Goal: Task Accomplishment & Management: Use online tool/utility

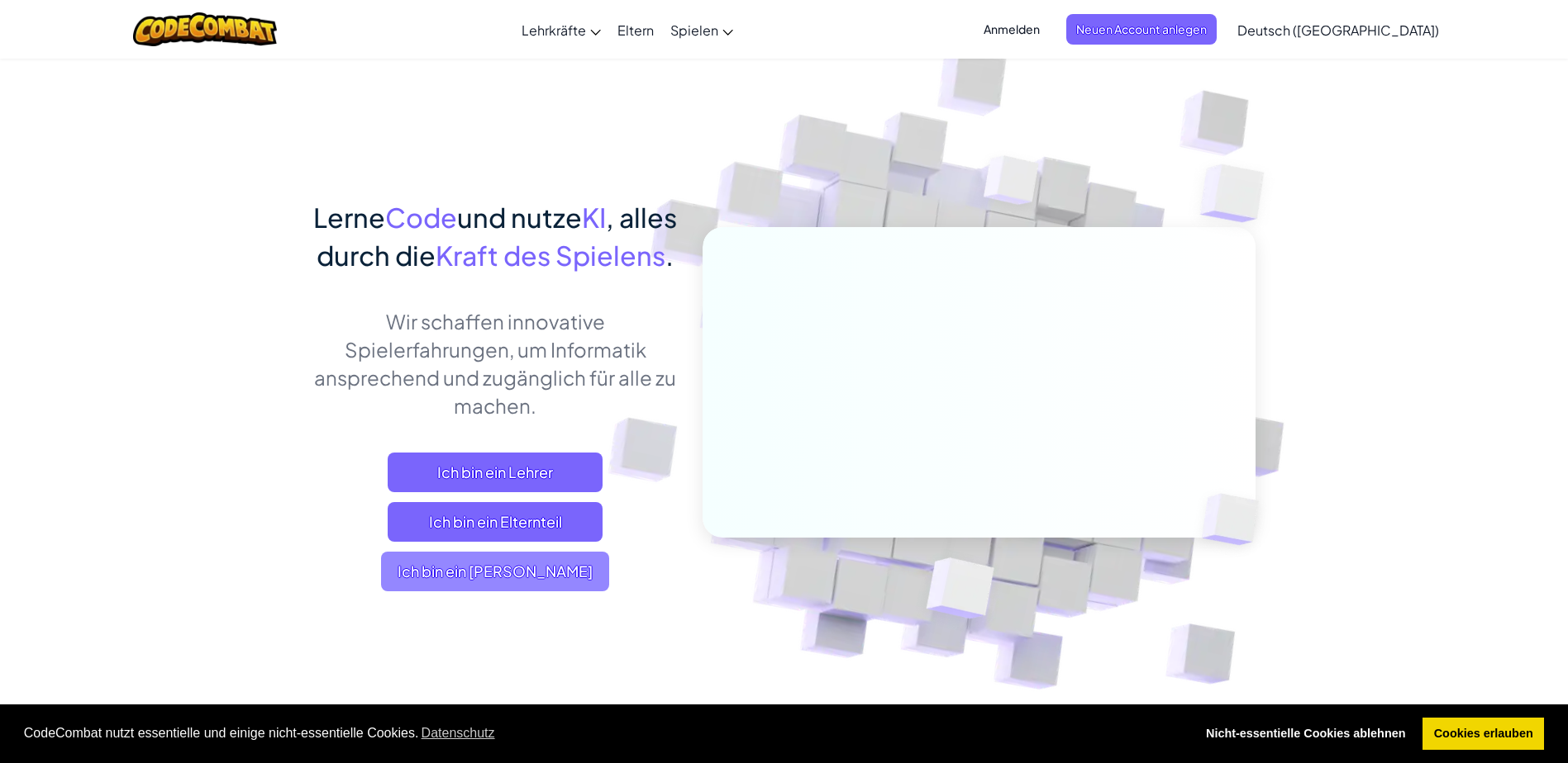
click at [525, 592] on span "Ich bin ein [PERSON_NAME]" at bounding box center [495, 571] width 229 height 39
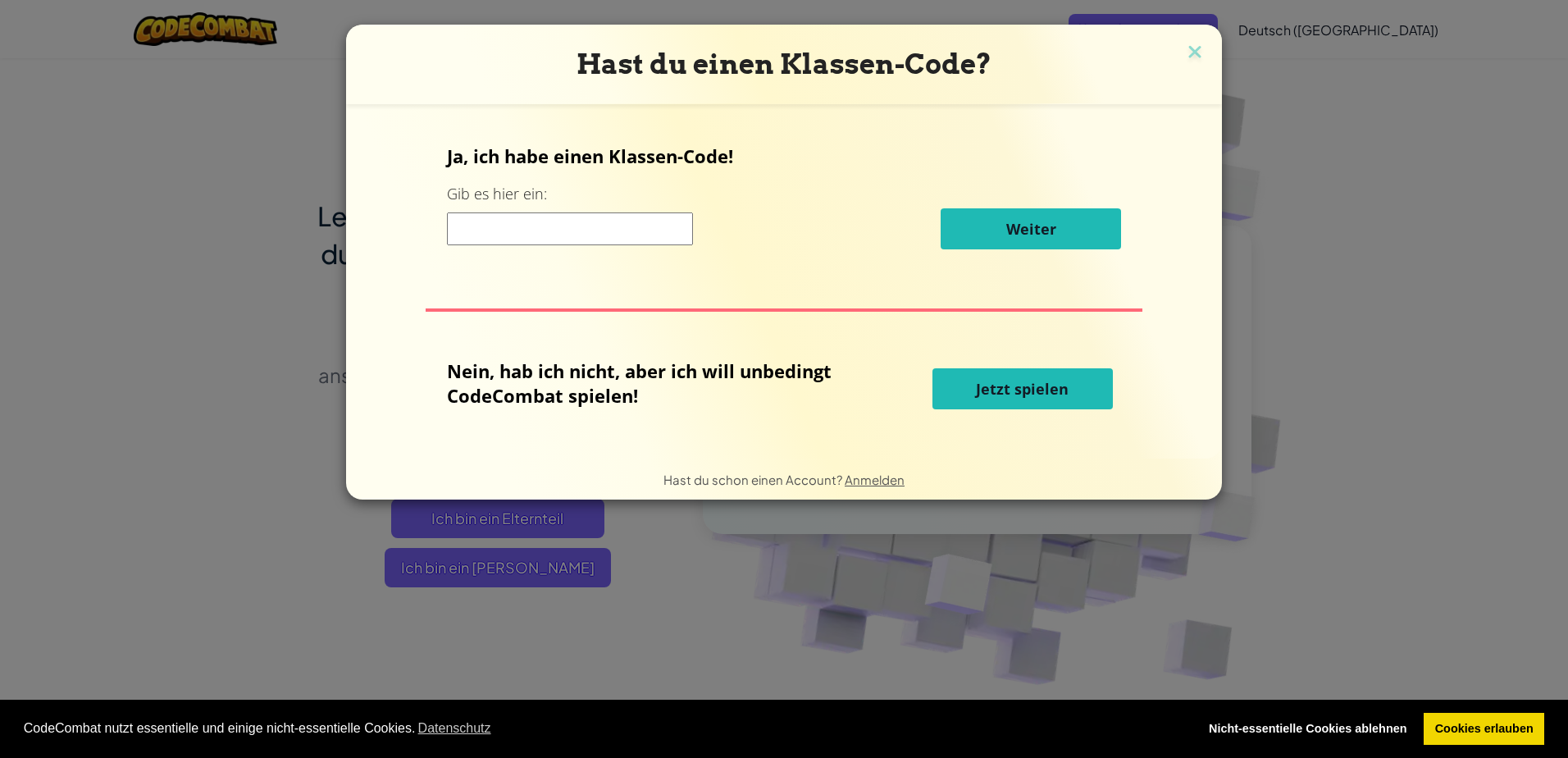
click at [1074, 392] on button "Jetzt spielen" at bounding box center [1023, 389] width 181 height 41
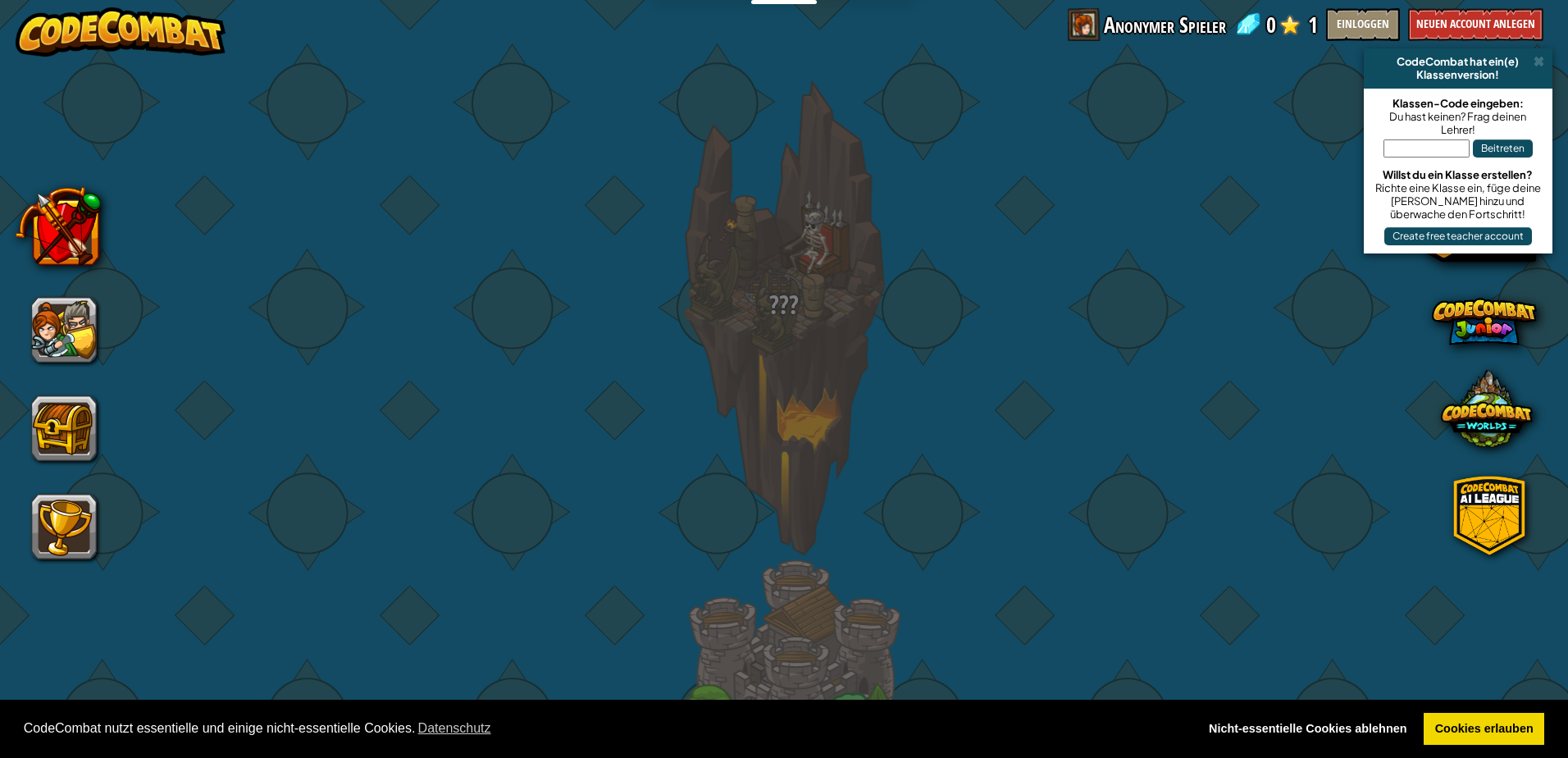
select select "de-DE"
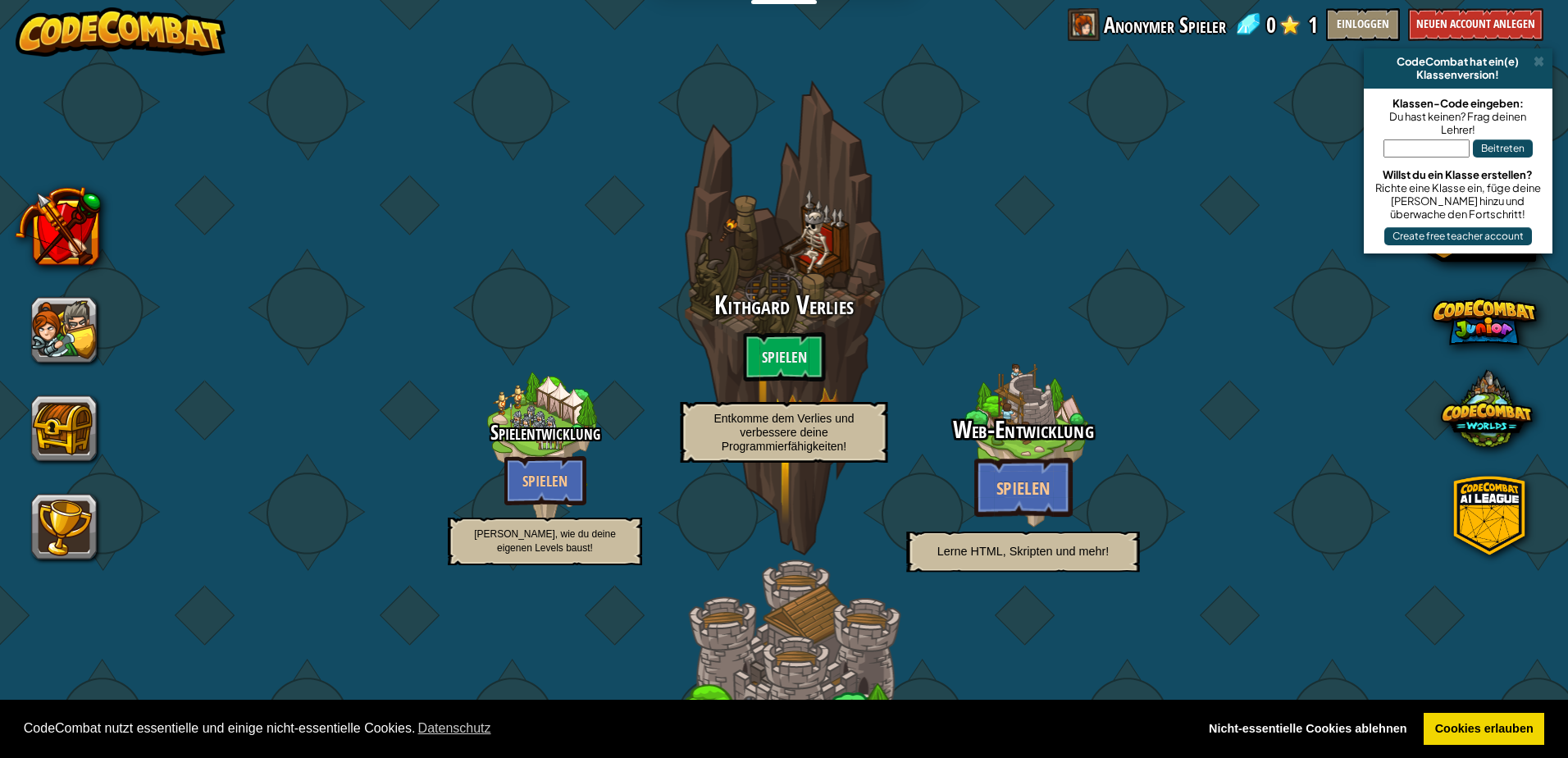
select select "de-DE"
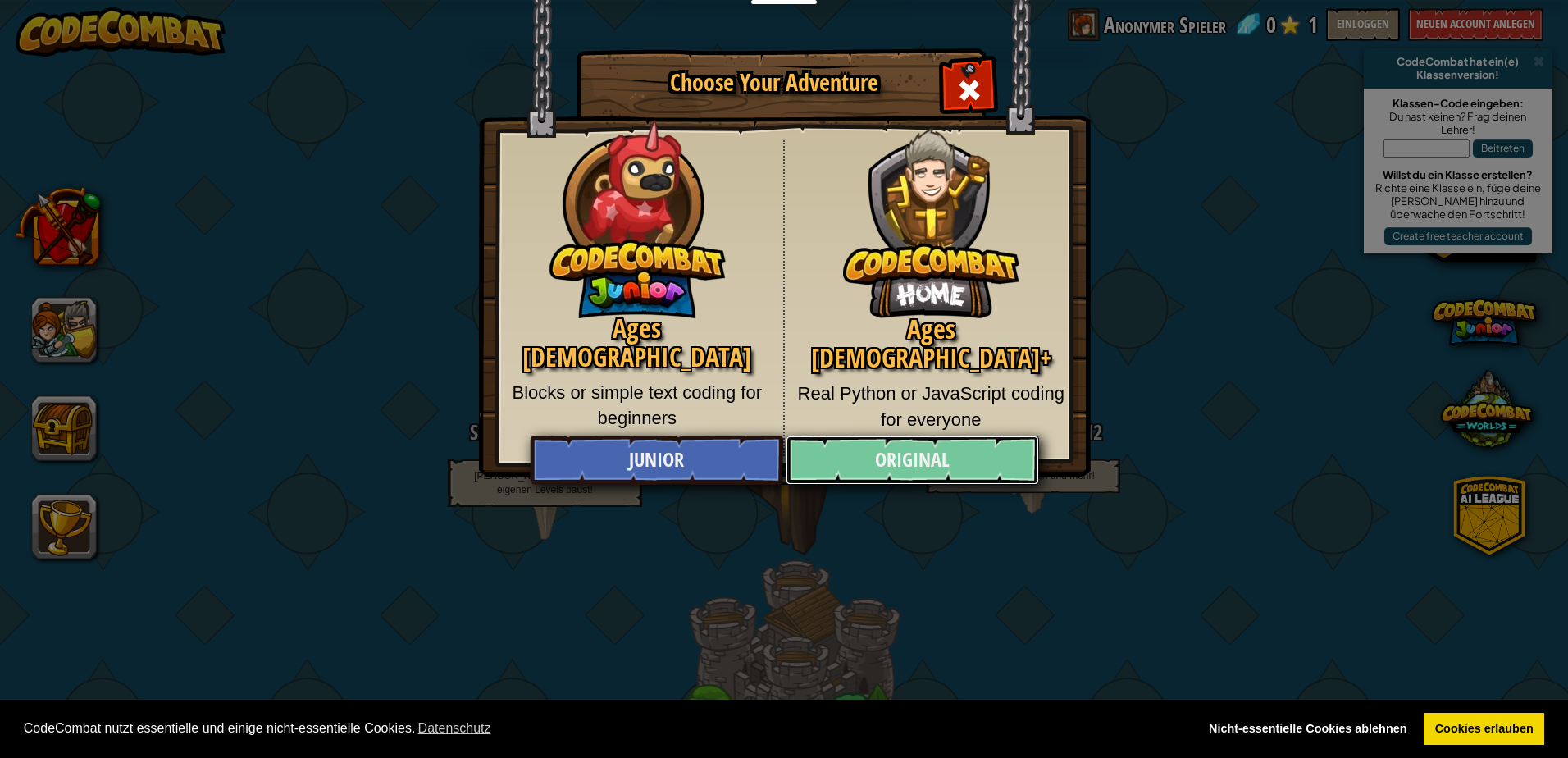
click at [943, 448] on link "Original" at bounding box center [912, 460] width 253 height 50
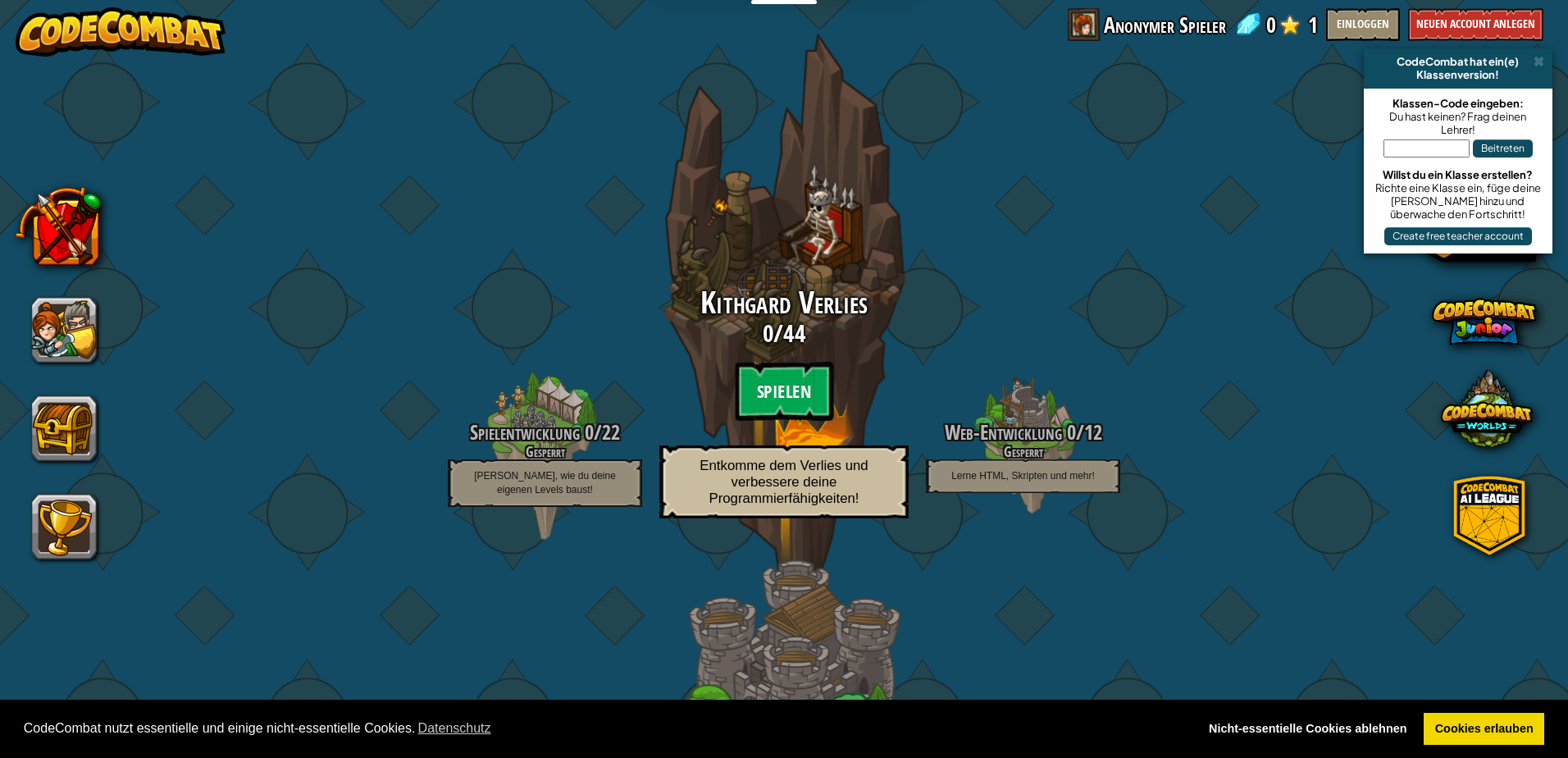
click at [797, 376] on btn "Spielen" at bounding box center [784, 391] width 98 height 59
select select "de-DE"
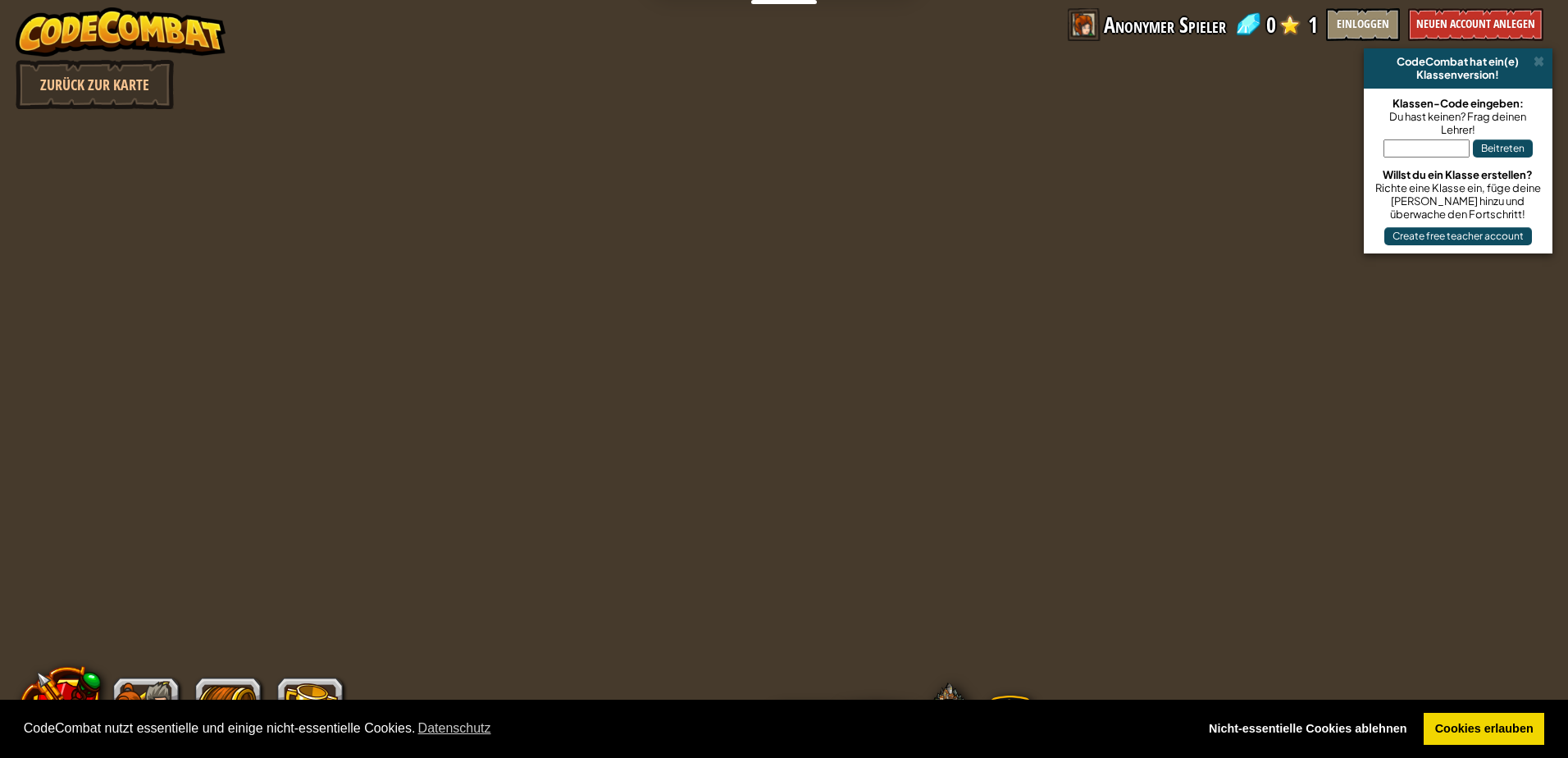
select select "de-DE"
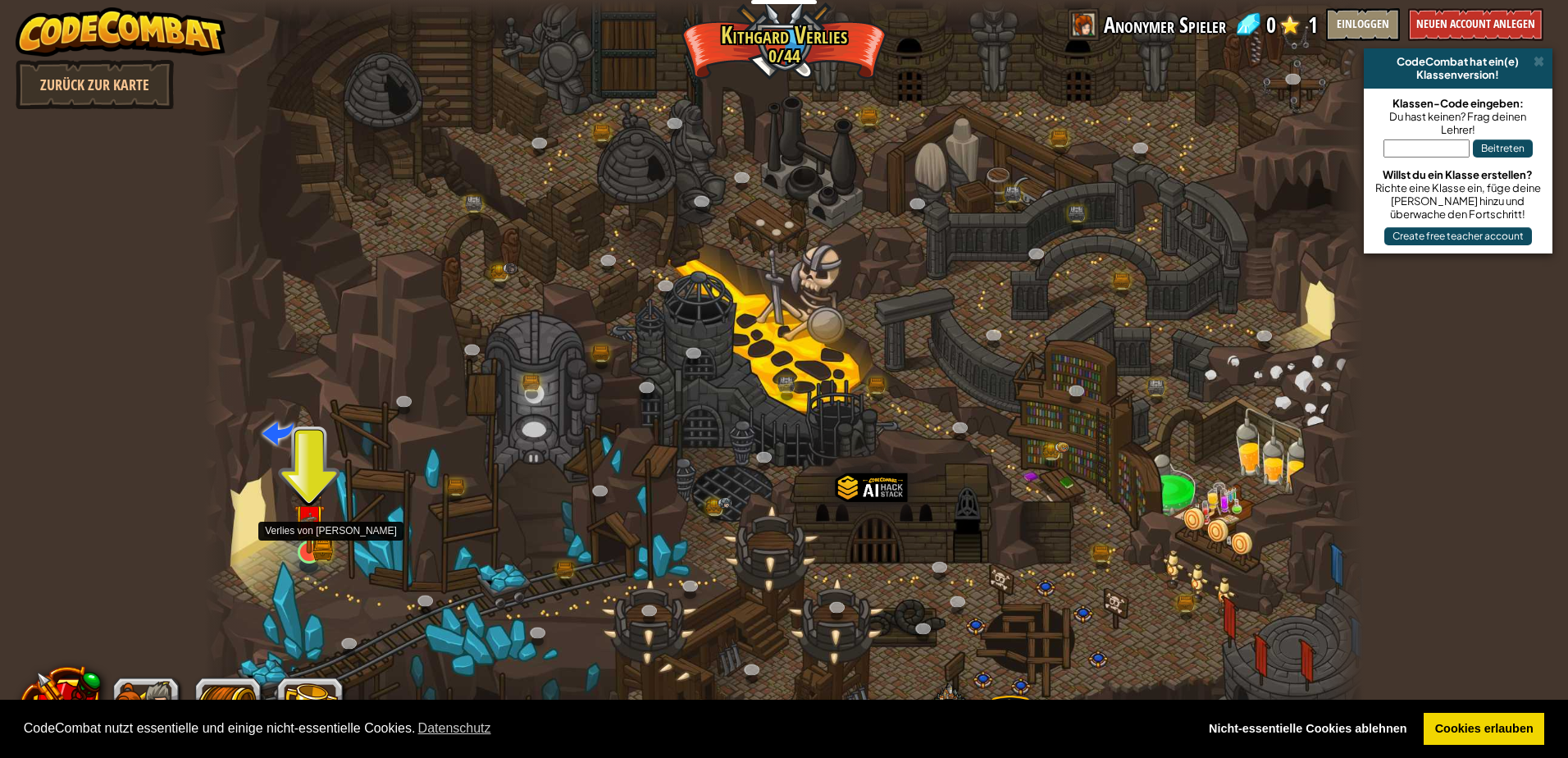
click at [305, 549] on img at bounding box center [309, 520] width 31 height 68
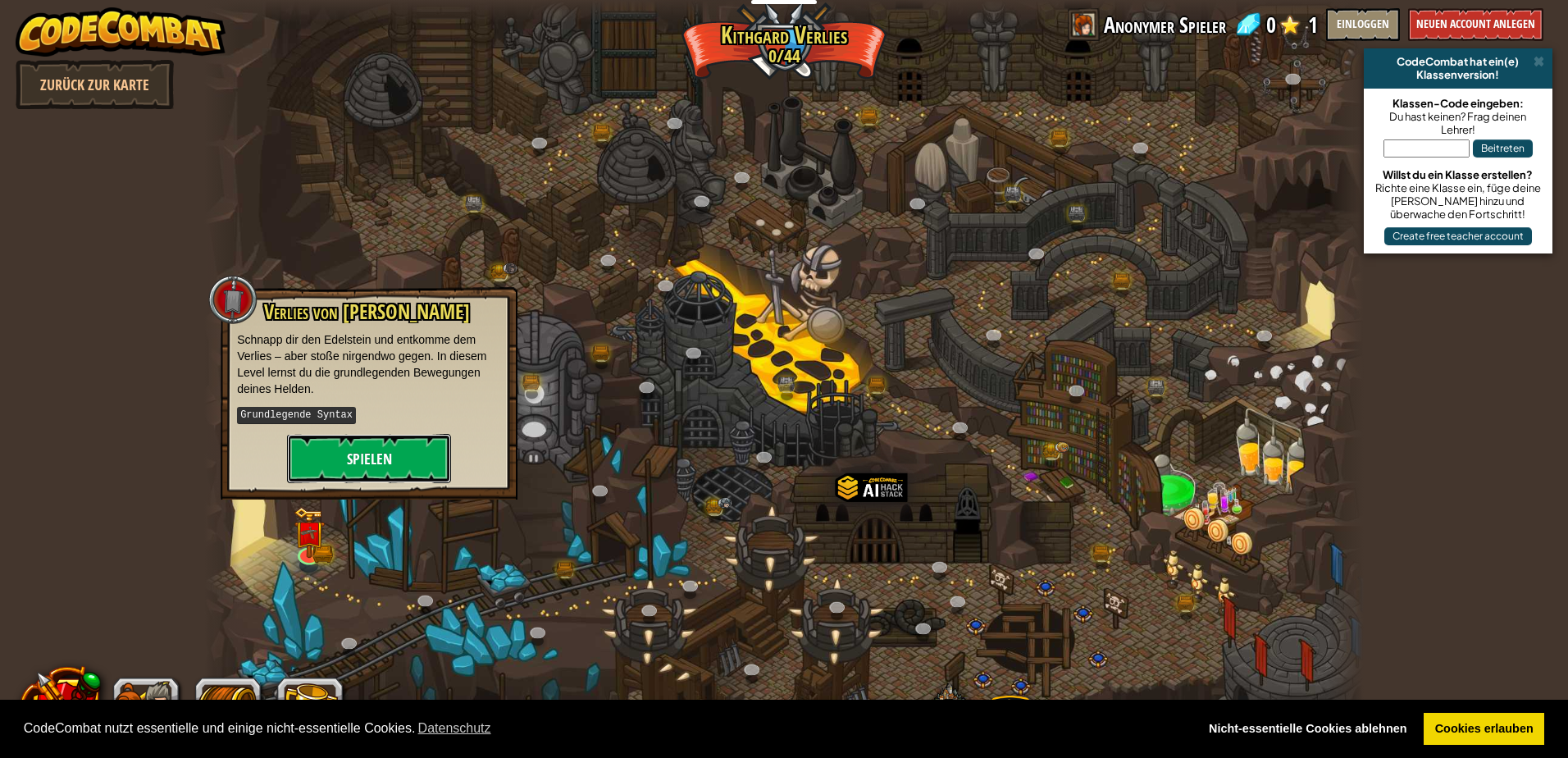
click at [378, 451] on button "Spielen" at bounding box center [368, 458] width 164 height 50
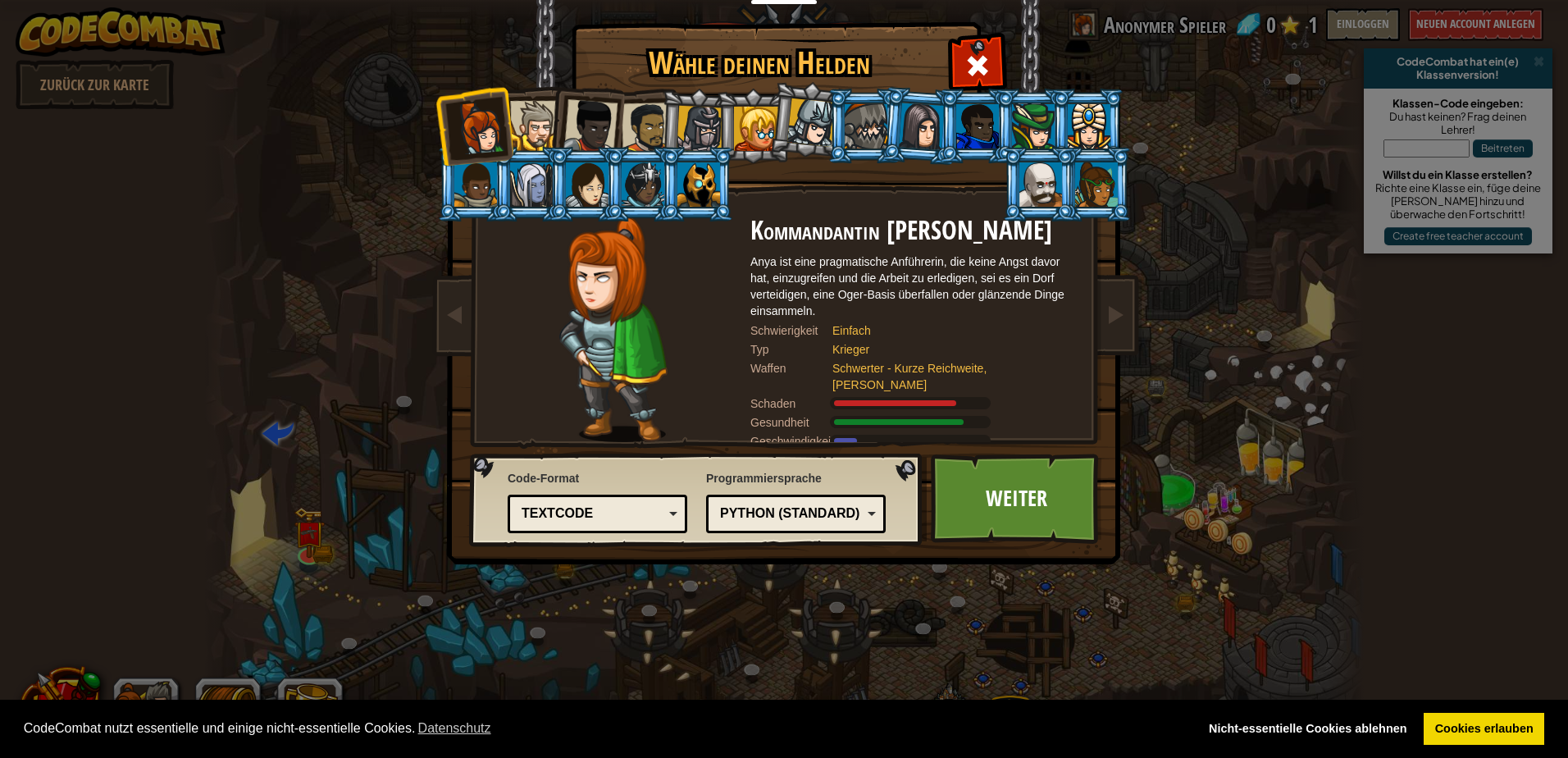
click at [544, 116] on div at bounding box center [535, 126] width 50 height 50
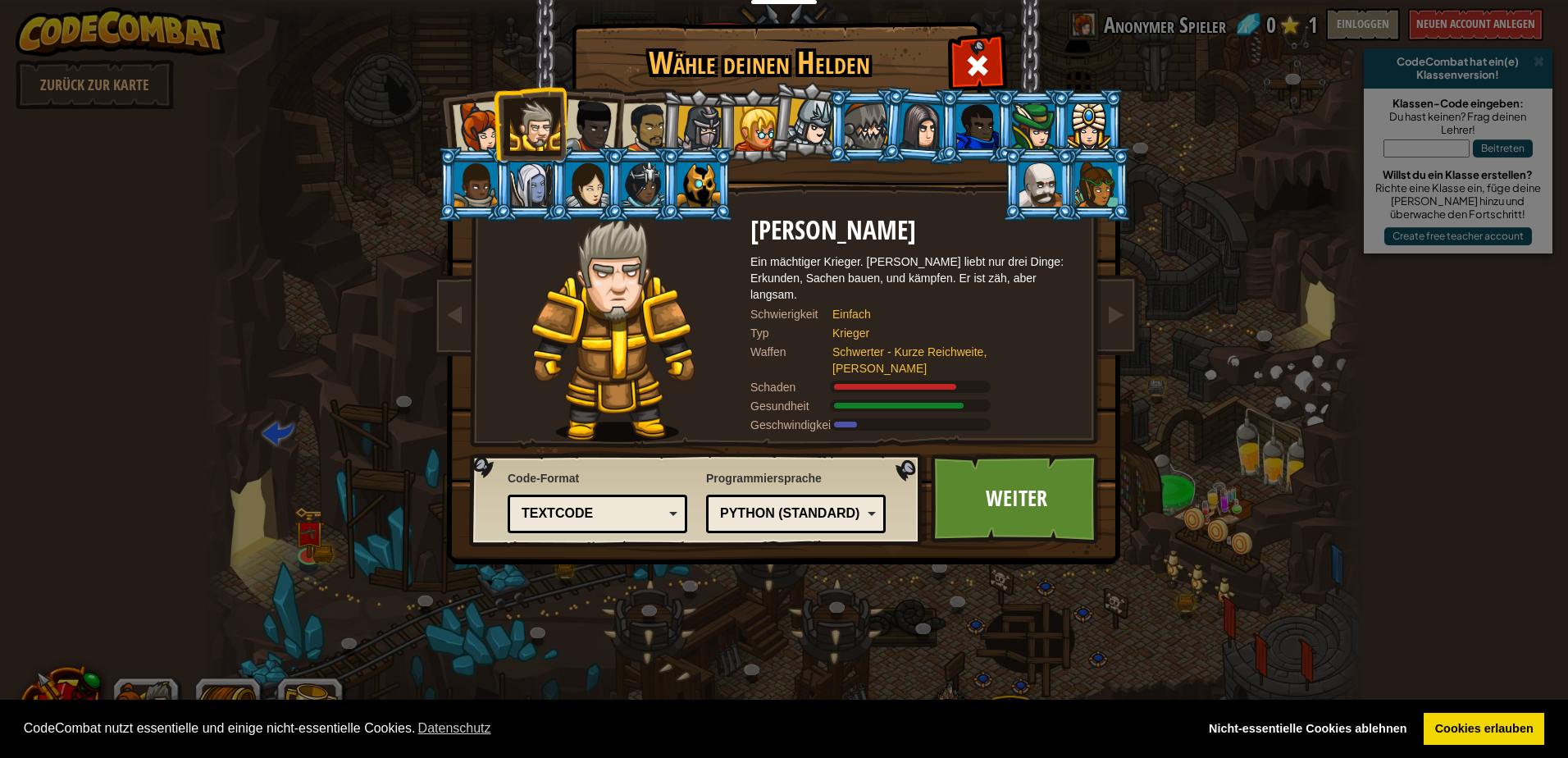
click at [590, 116] on div at bounding box center [591, 126] width 54 height 54
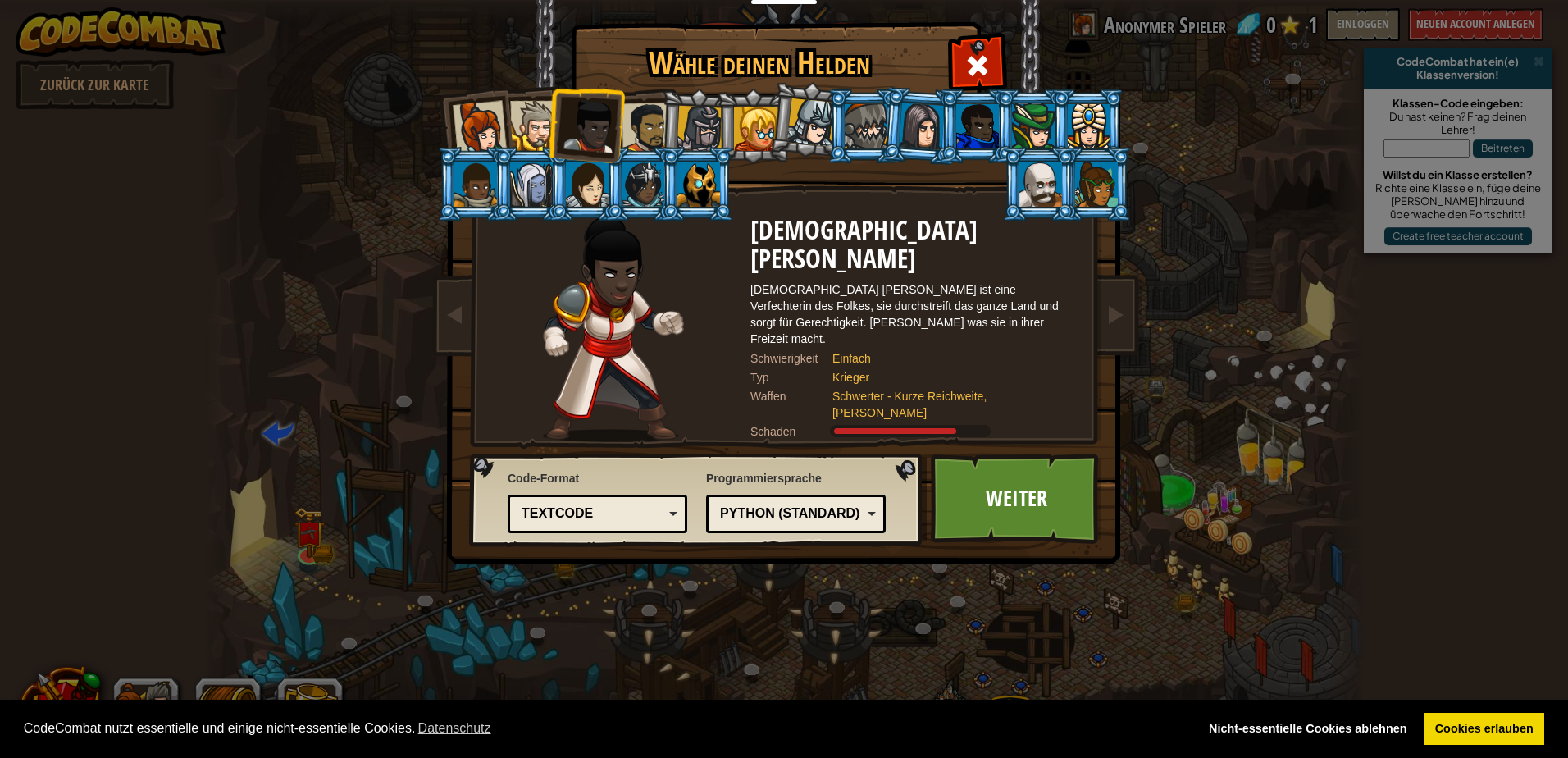
click at [641, 120] on div at bounding box center [647, 128] width 51 height 51
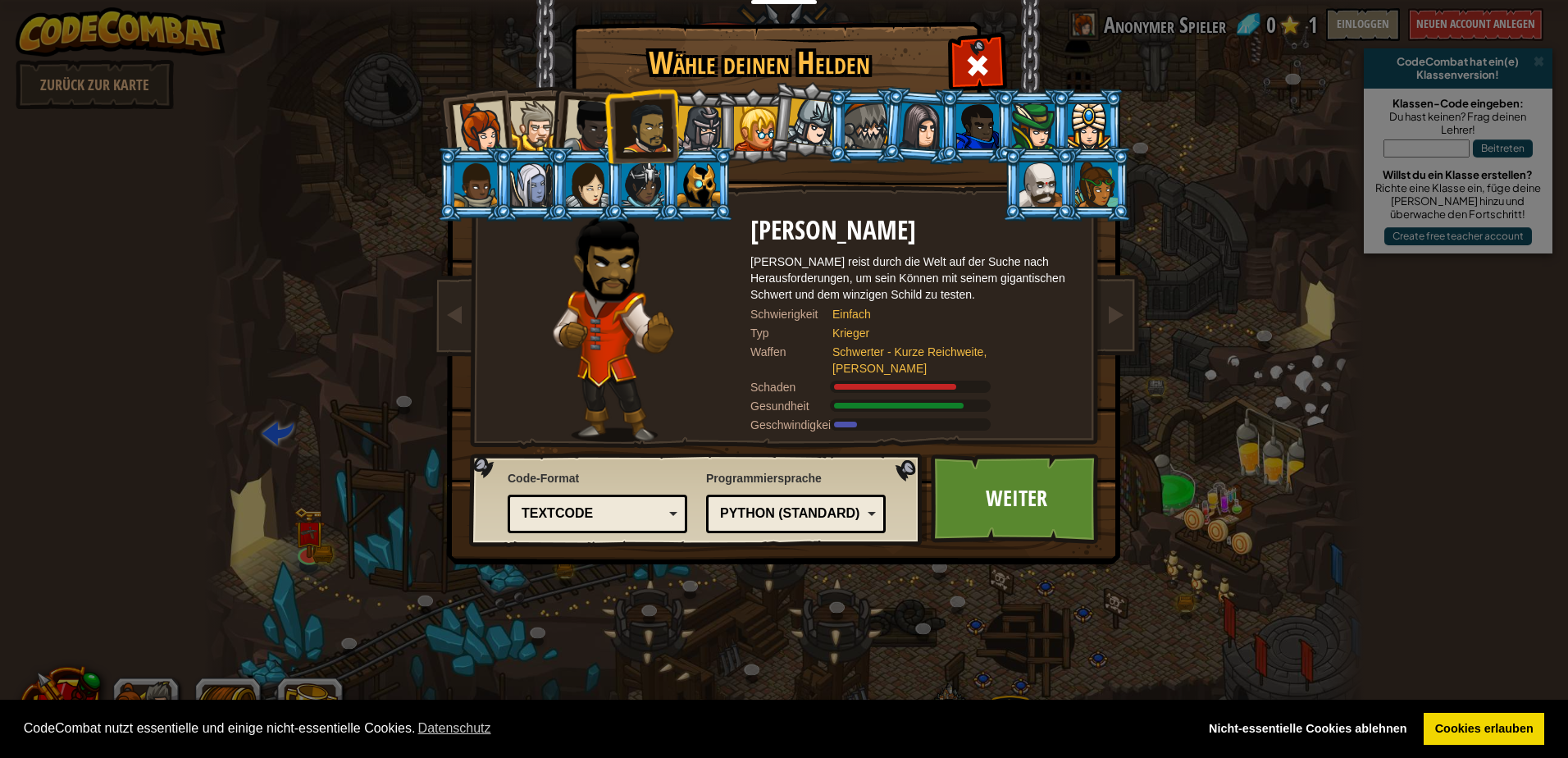
click at [726, 120] on li at bounding box center [752, 126] width 74 height 75
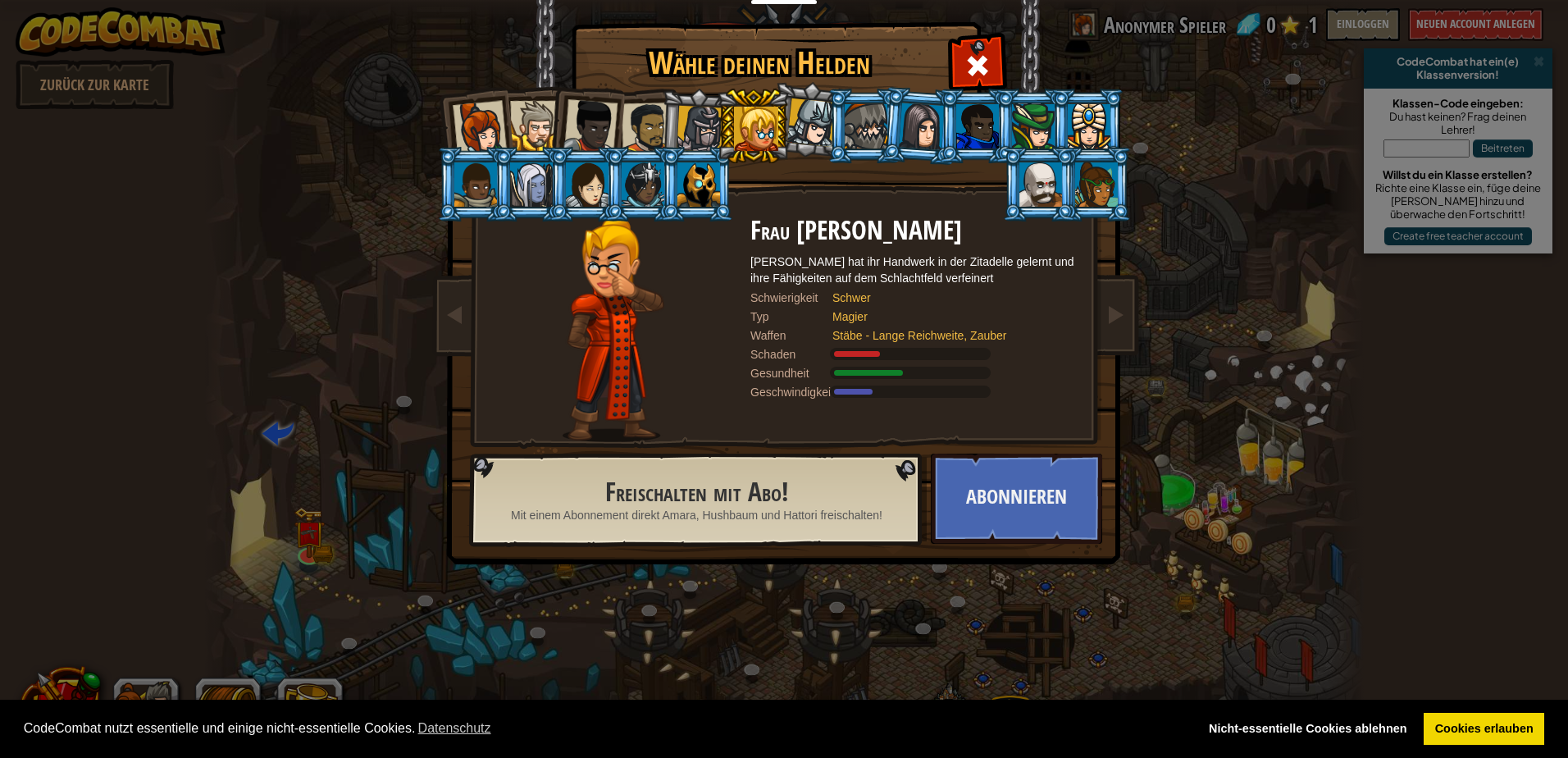
click at [805, 122] on div at bounding box center [811, 123] width 49 height 49
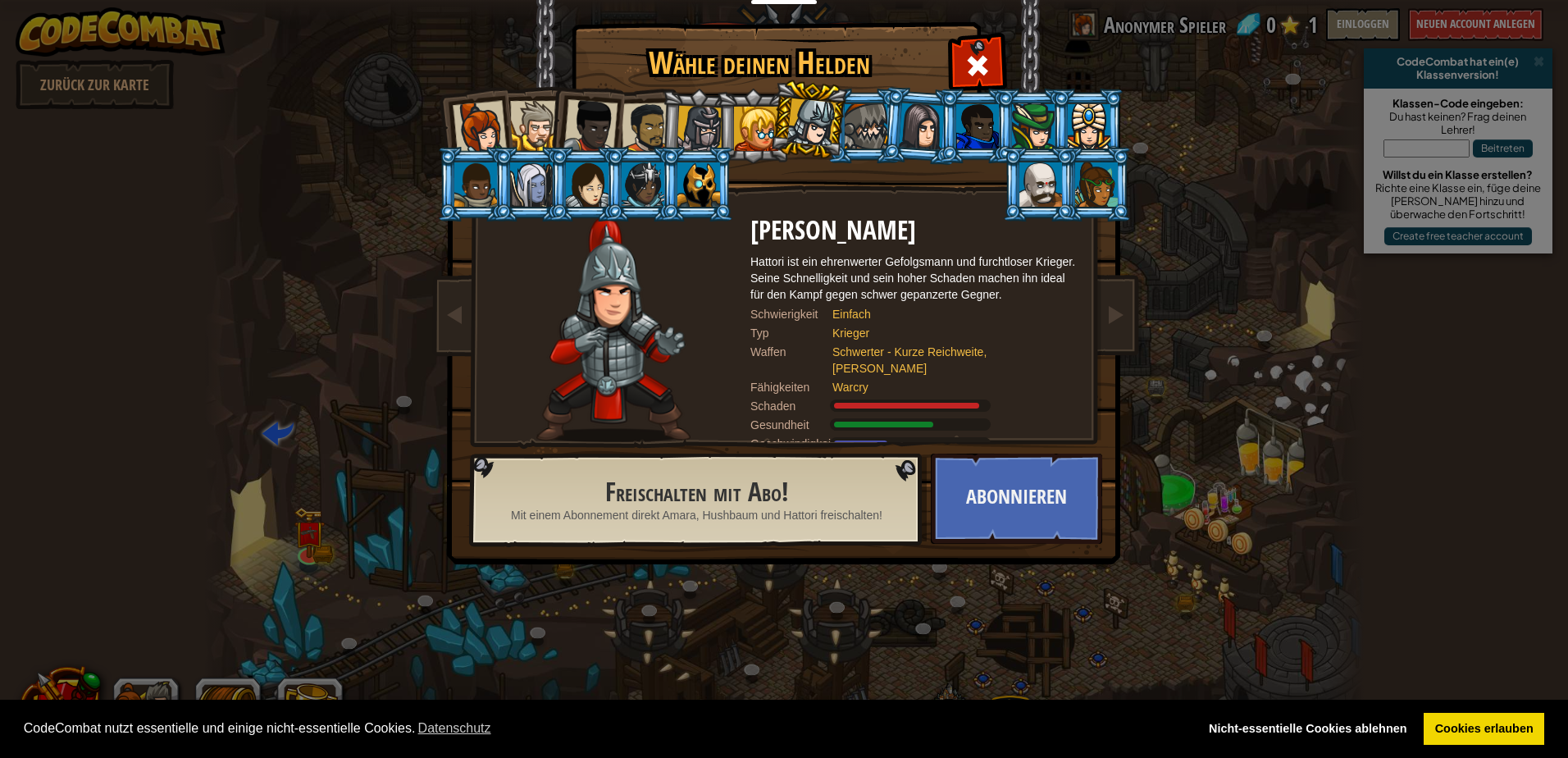
click at [853, 121] on div at bounding box center [866, 126] width 43 height 44
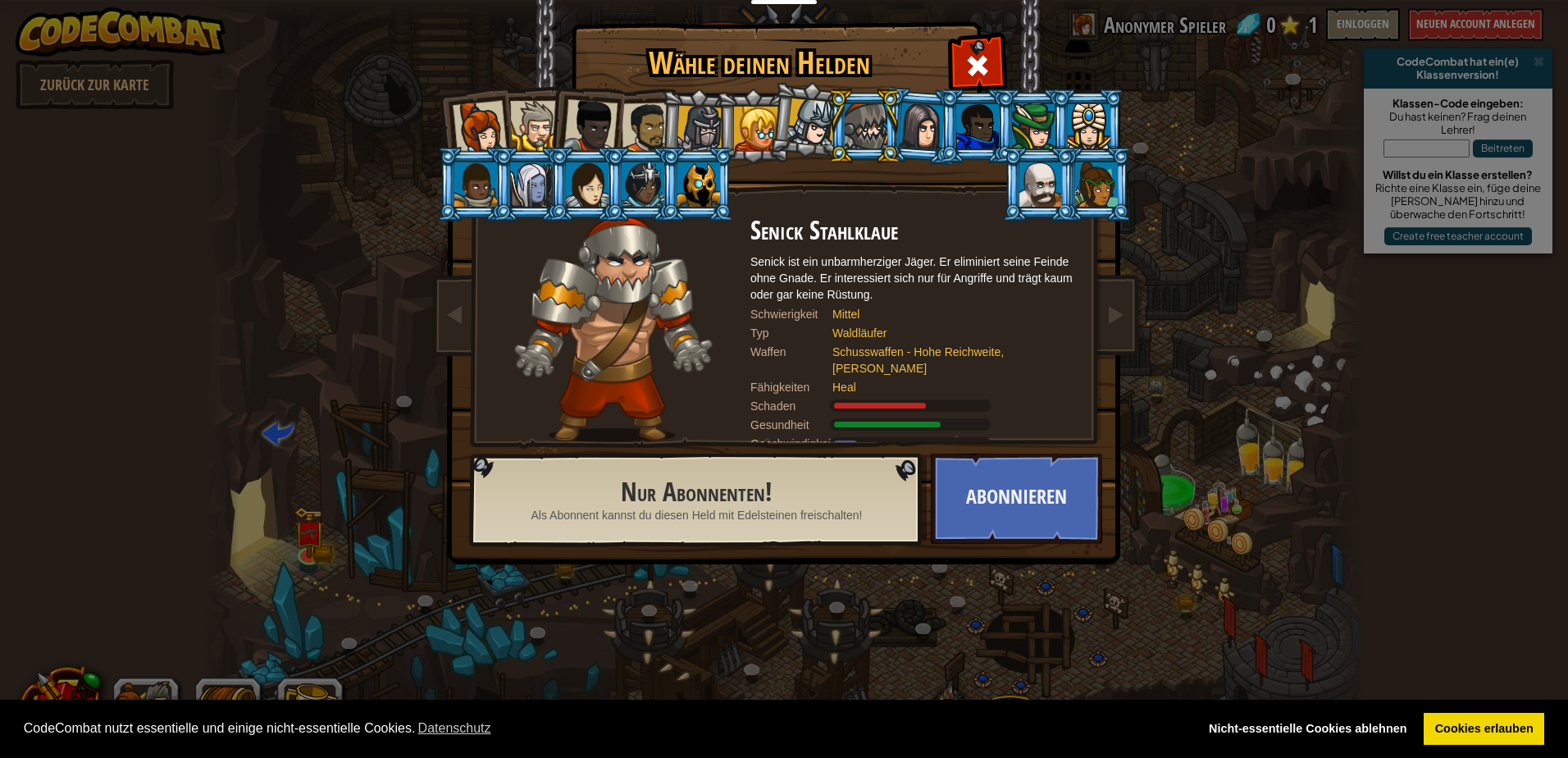
click at [909, 118] on div at bounding box center [922, 126] width 46 height 47
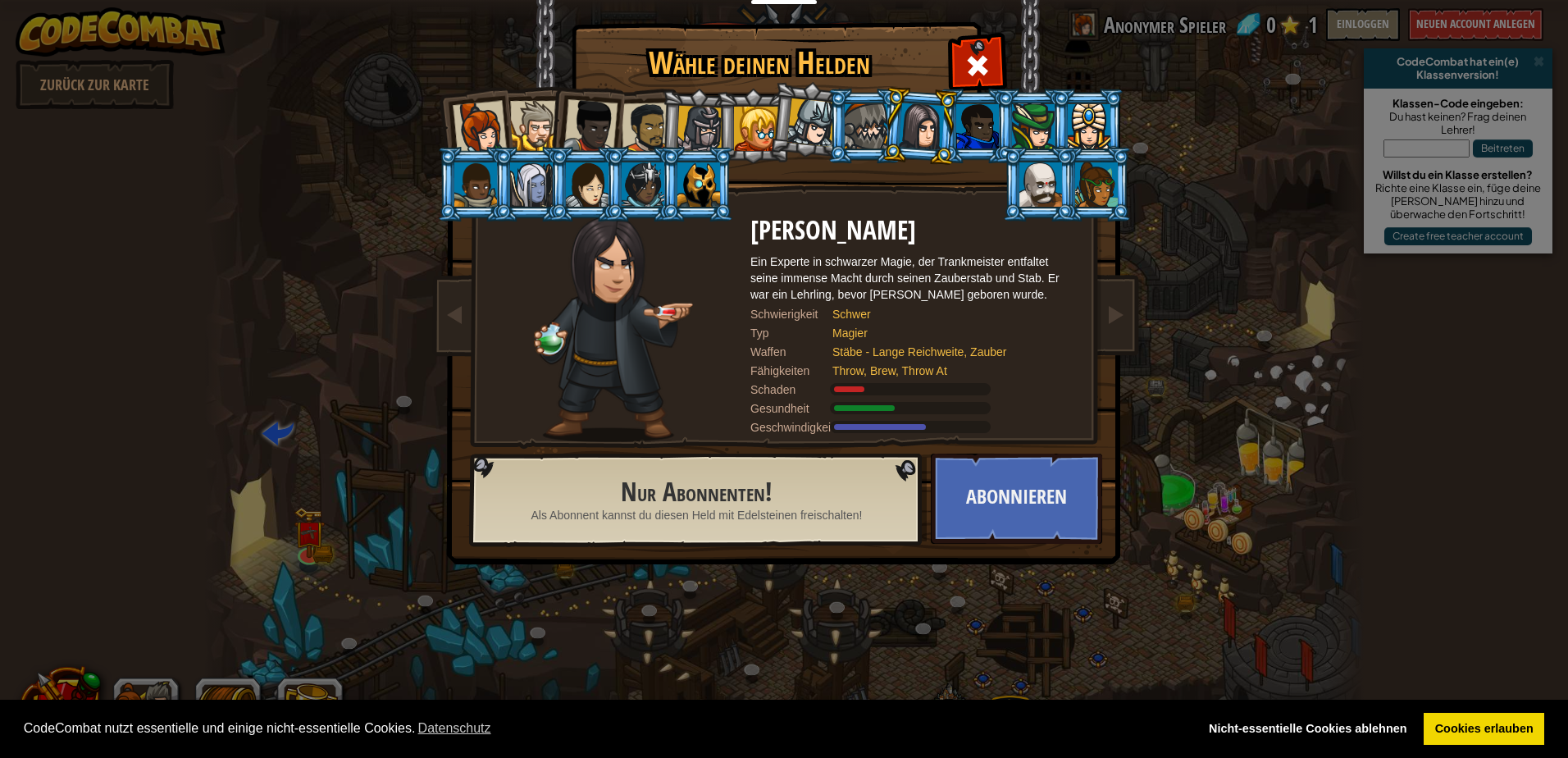
click at [965, 119] on div at bounding box center [977, 126] width 43 height 44
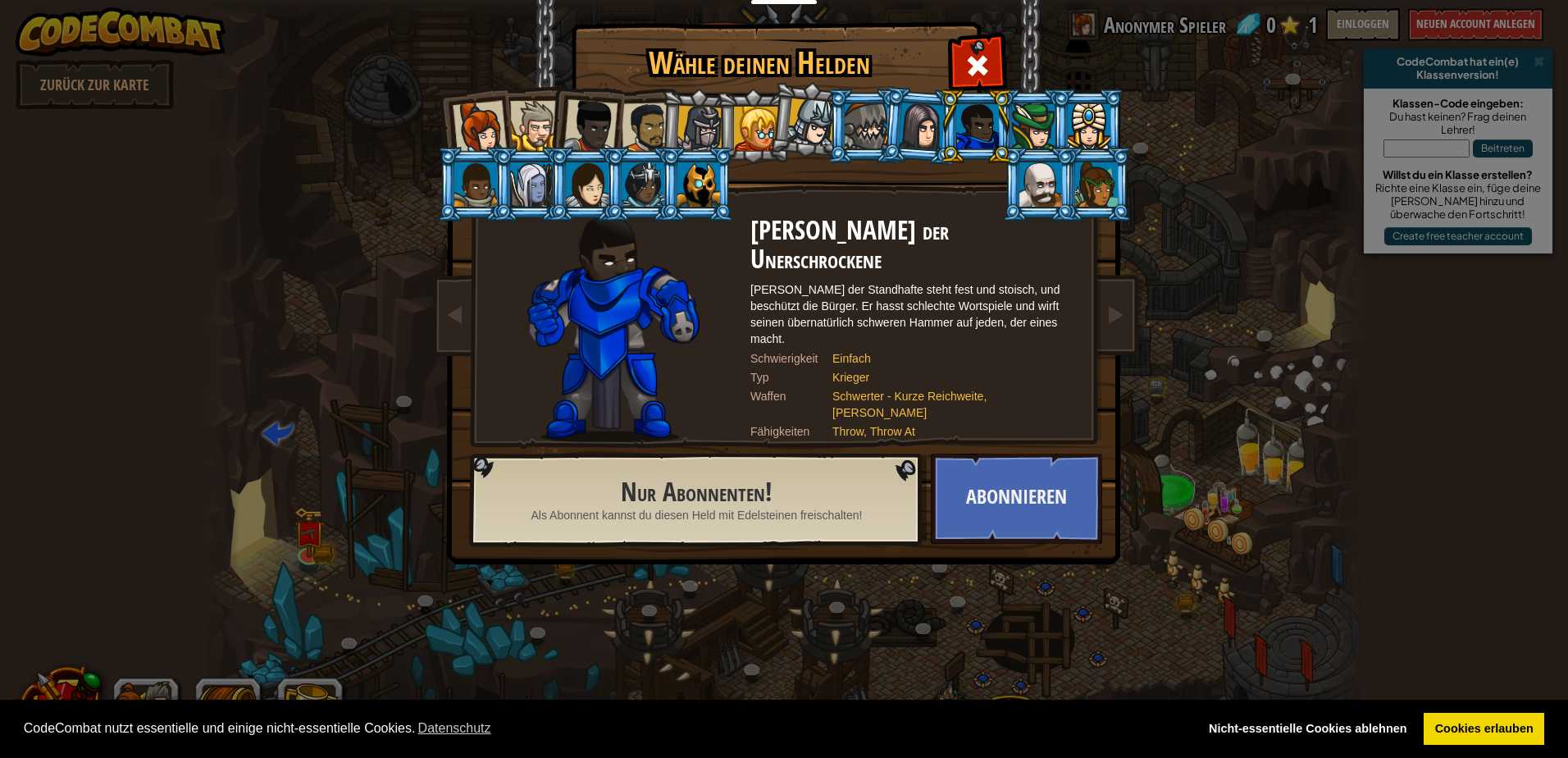
click at [1030, 119] on div at bounding box center [1033, 126] width 43 height 44
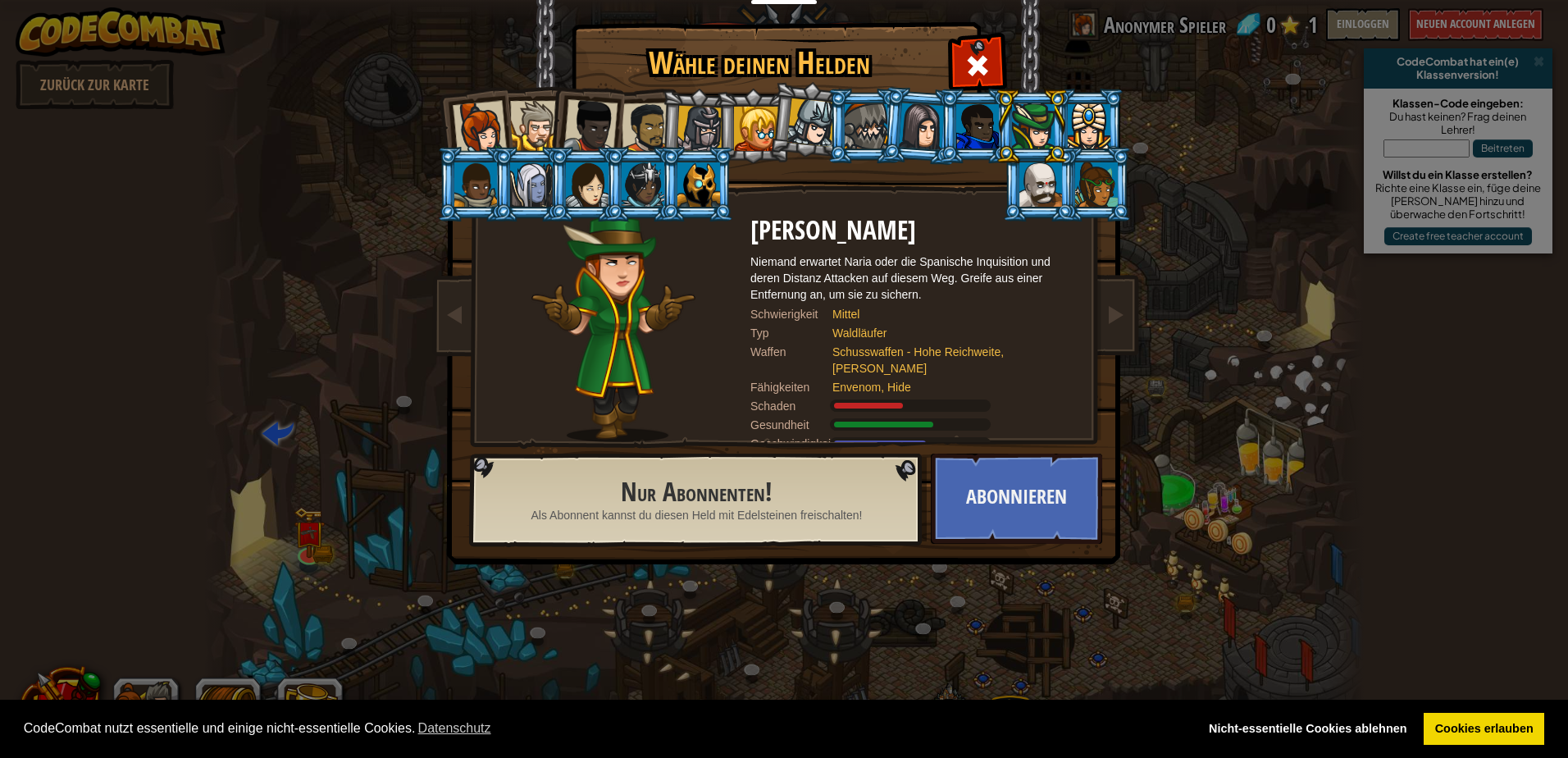
click at [498, 123] on div at bounding box center [480, 128] width 54 height 54
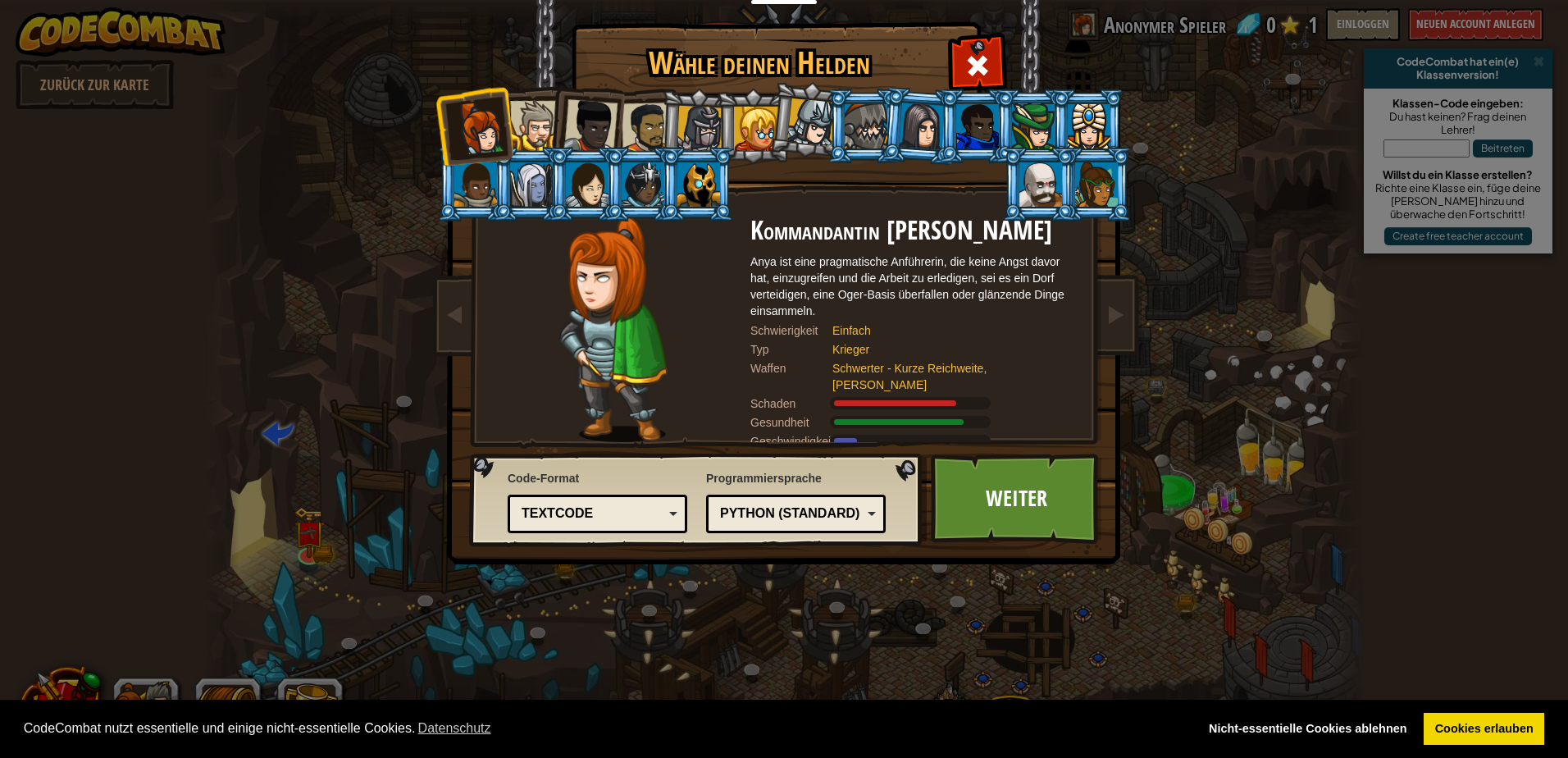
click at [537, 120] on div at bounding box center [535, 126] width 50 height 50
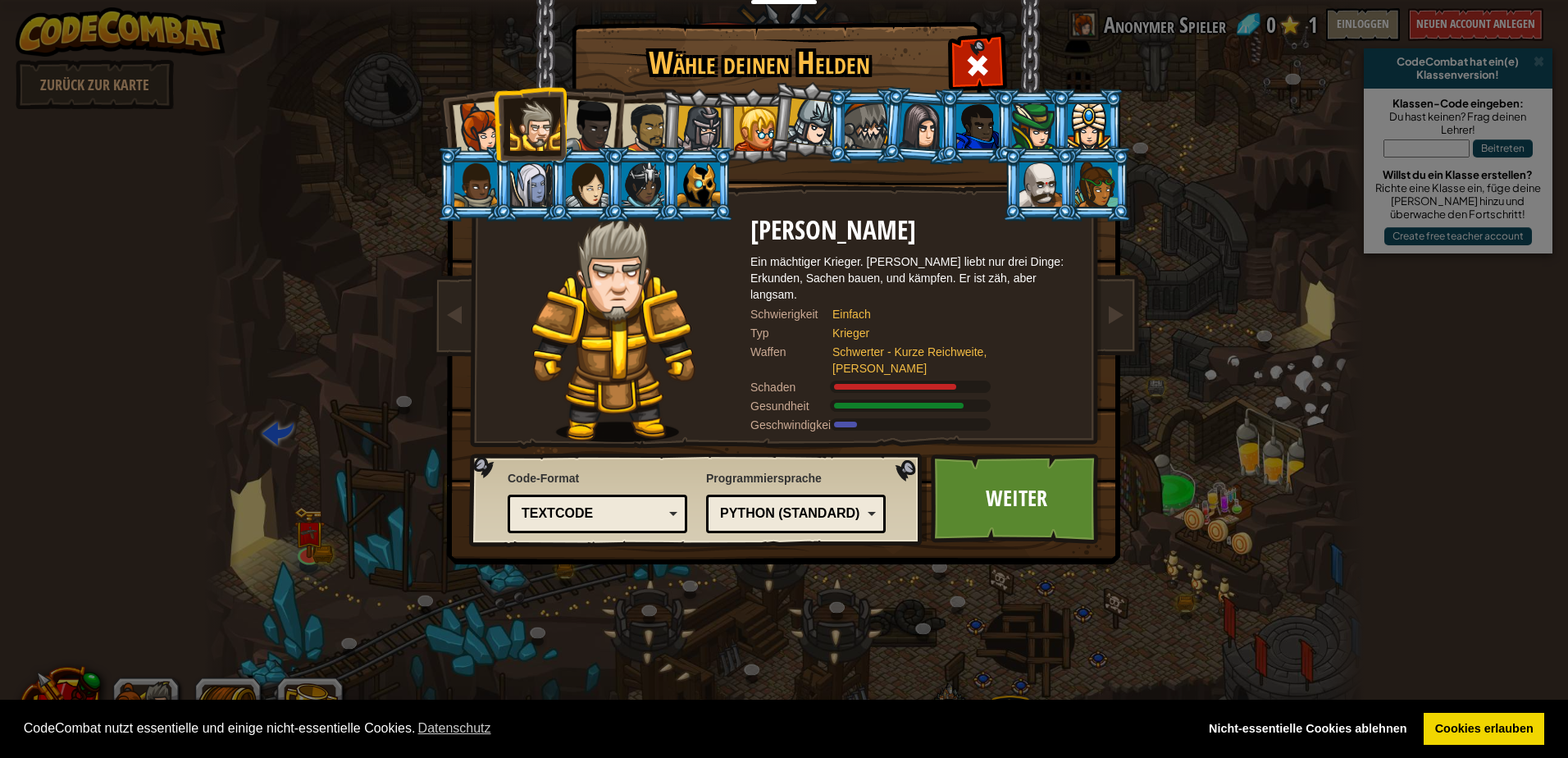
click at [598, 118] on div at bounding box center [591, 126] width 54 height 54
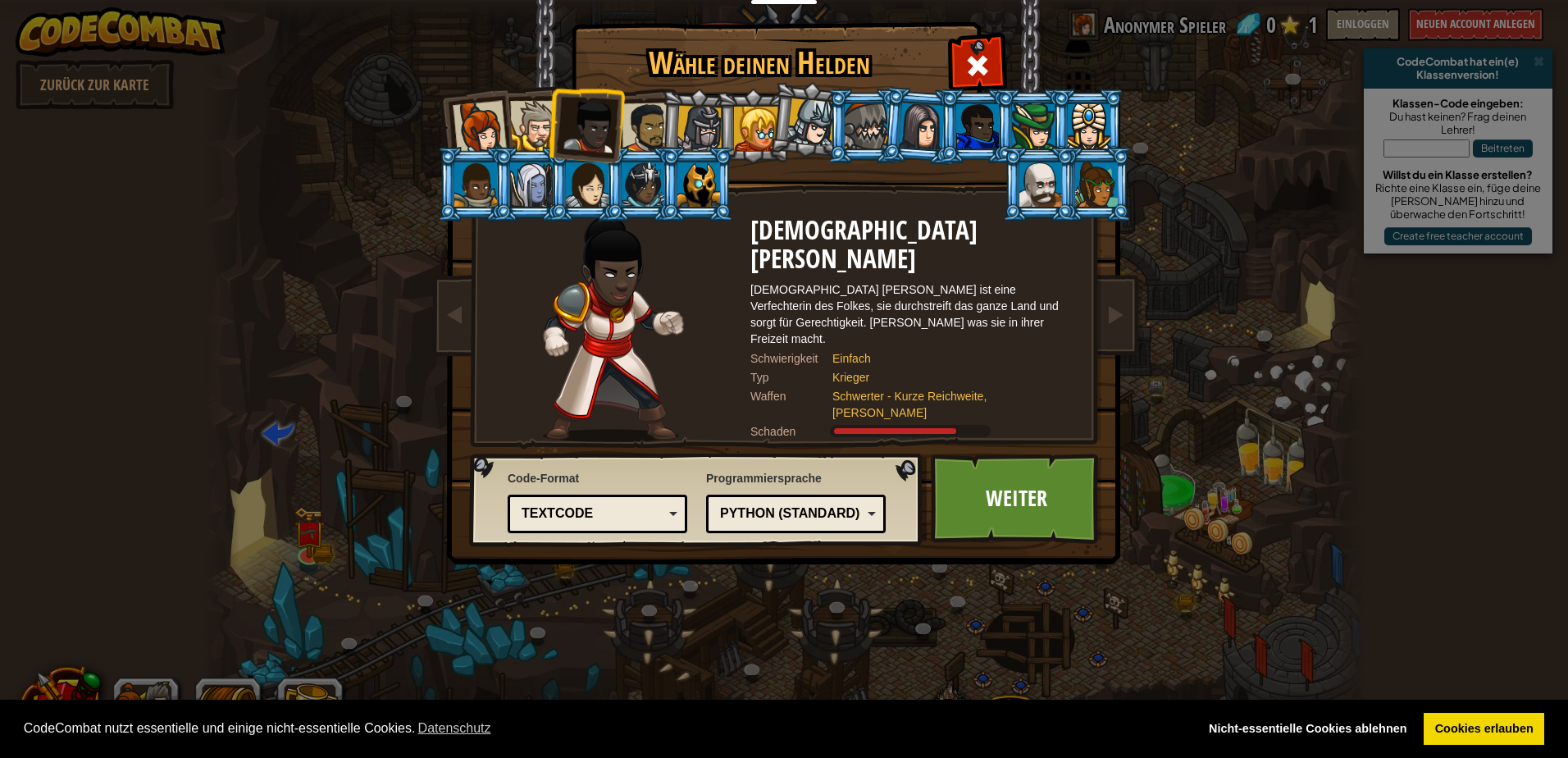
click at [674, 118] on li at bounding box center [698, 126] width 78 height 79
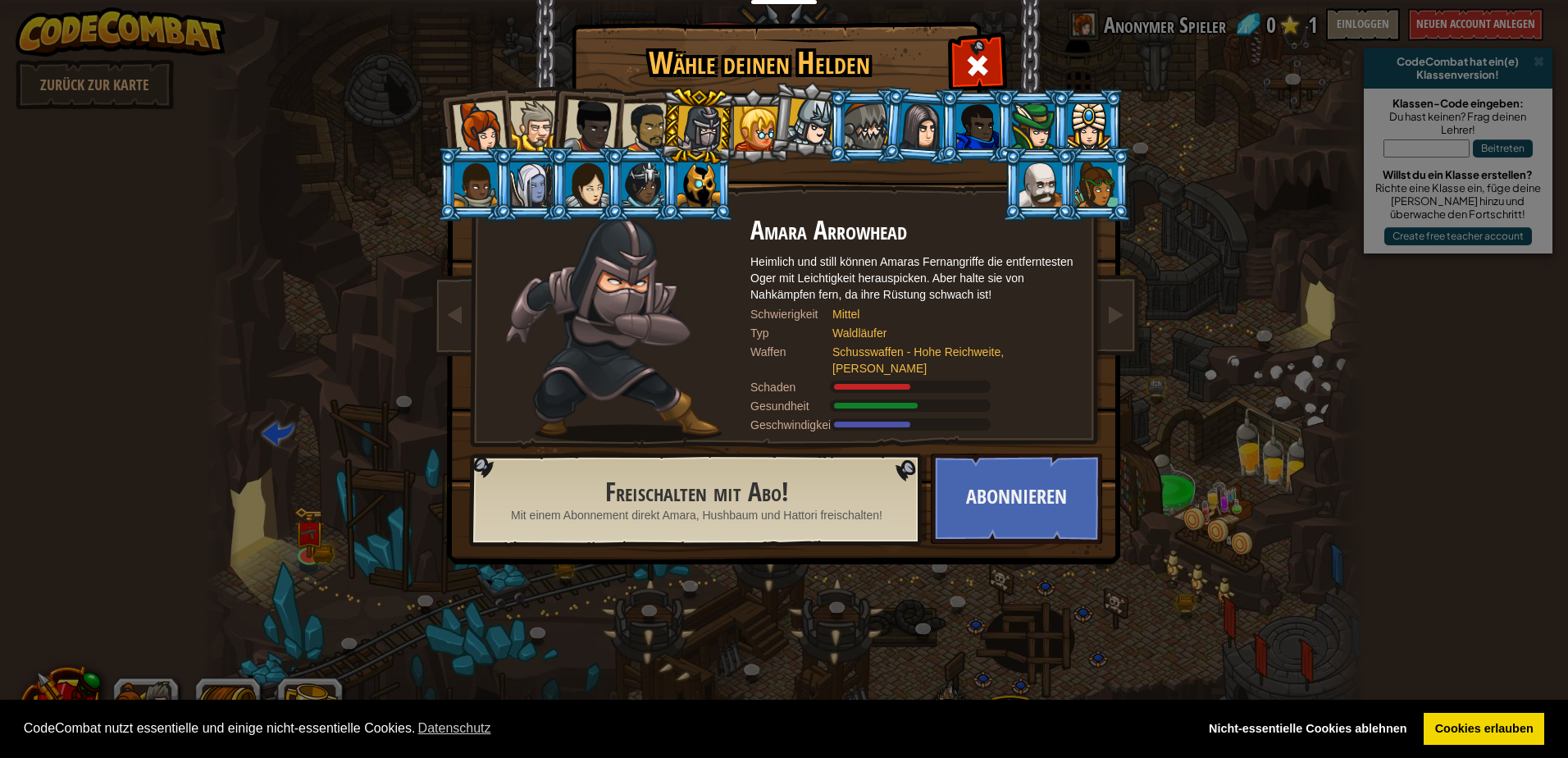
click at [486, 116] on div at bounding box center [480, 128] width 54 height 54
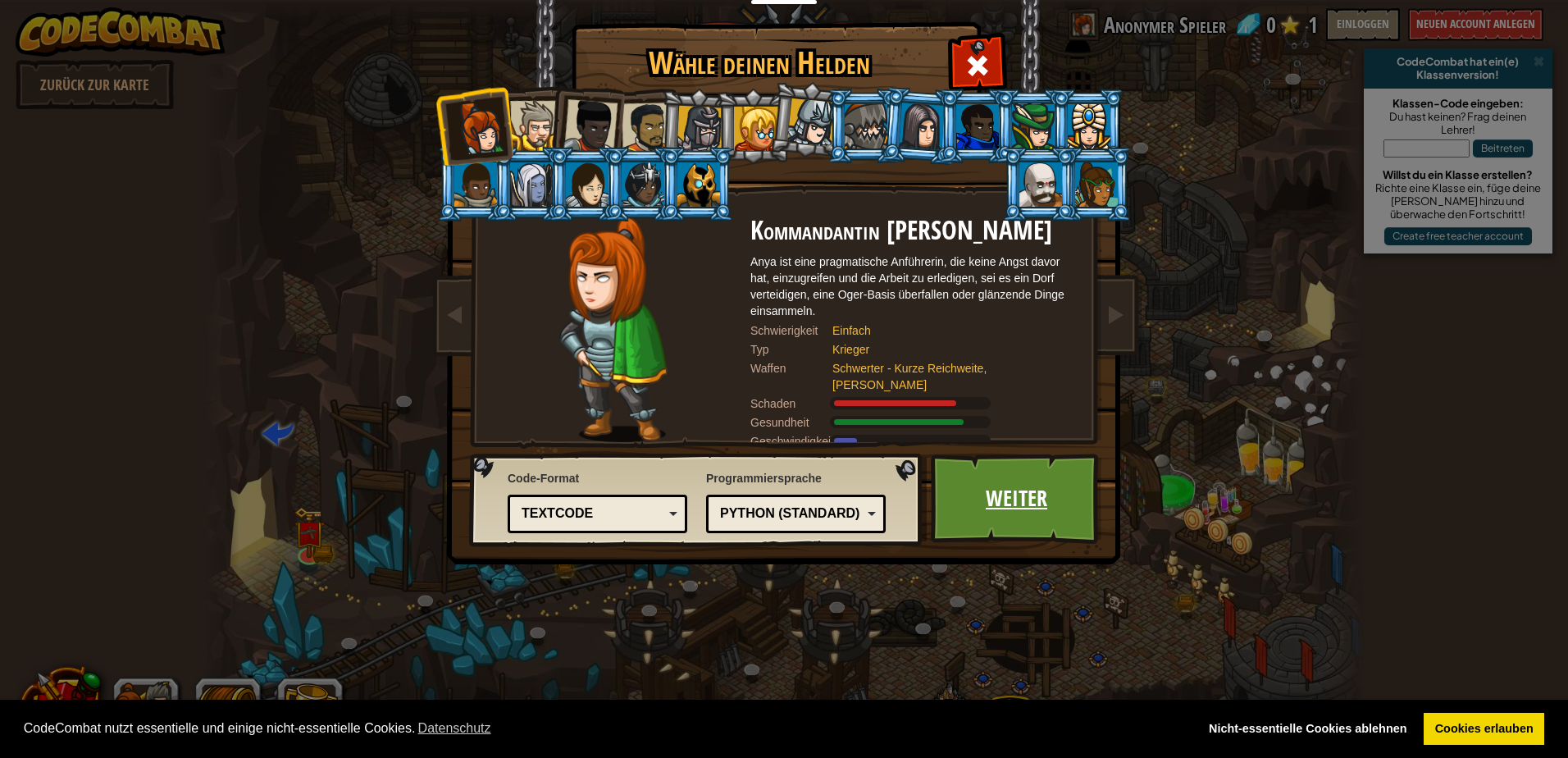
click at [1022, 484] on link "Weiter" at bounding box center [1016, 499] width 171 height 90
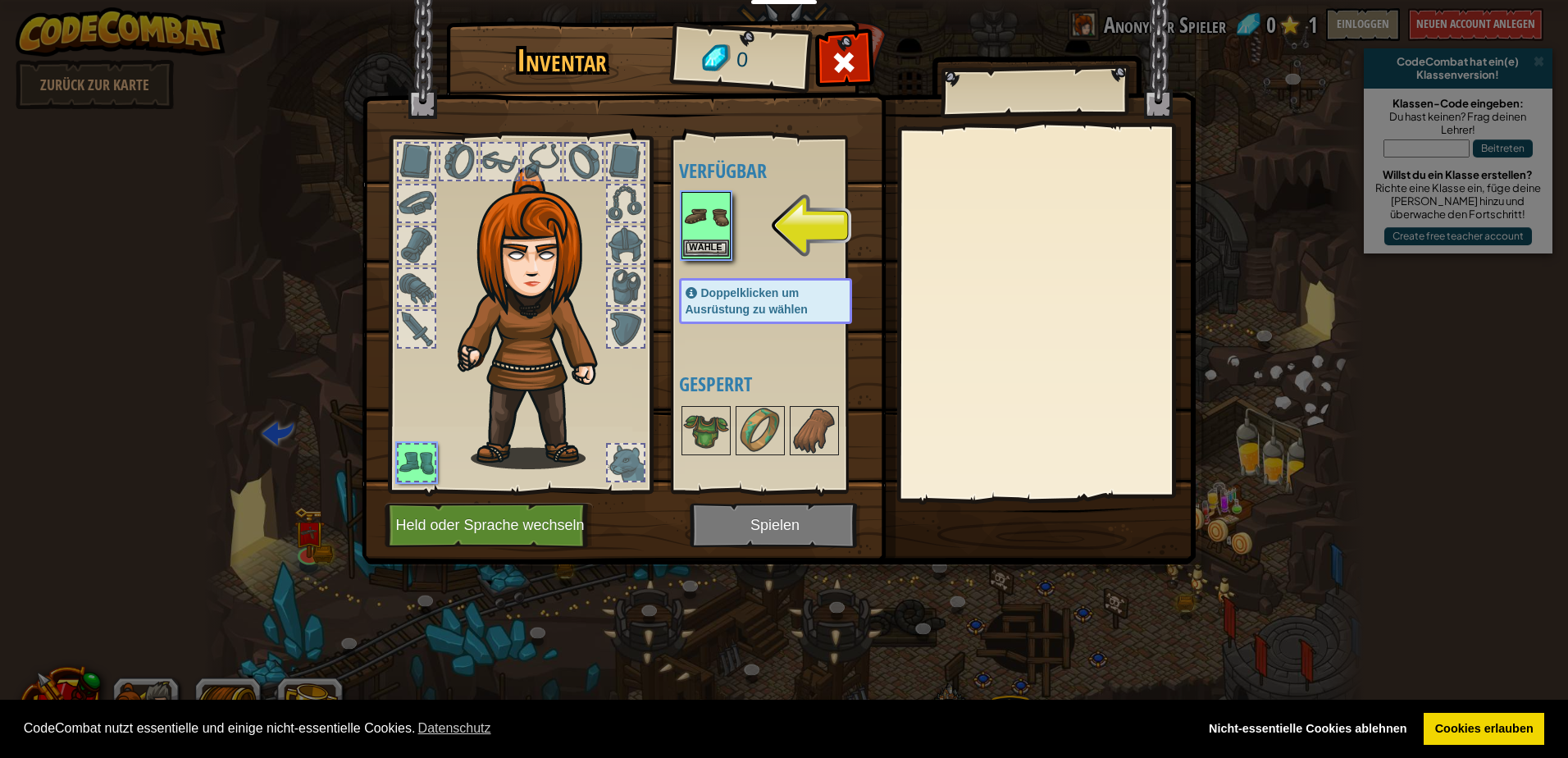
click at [697, 236] on img at bounding box center [706, 216] width 46 height 46
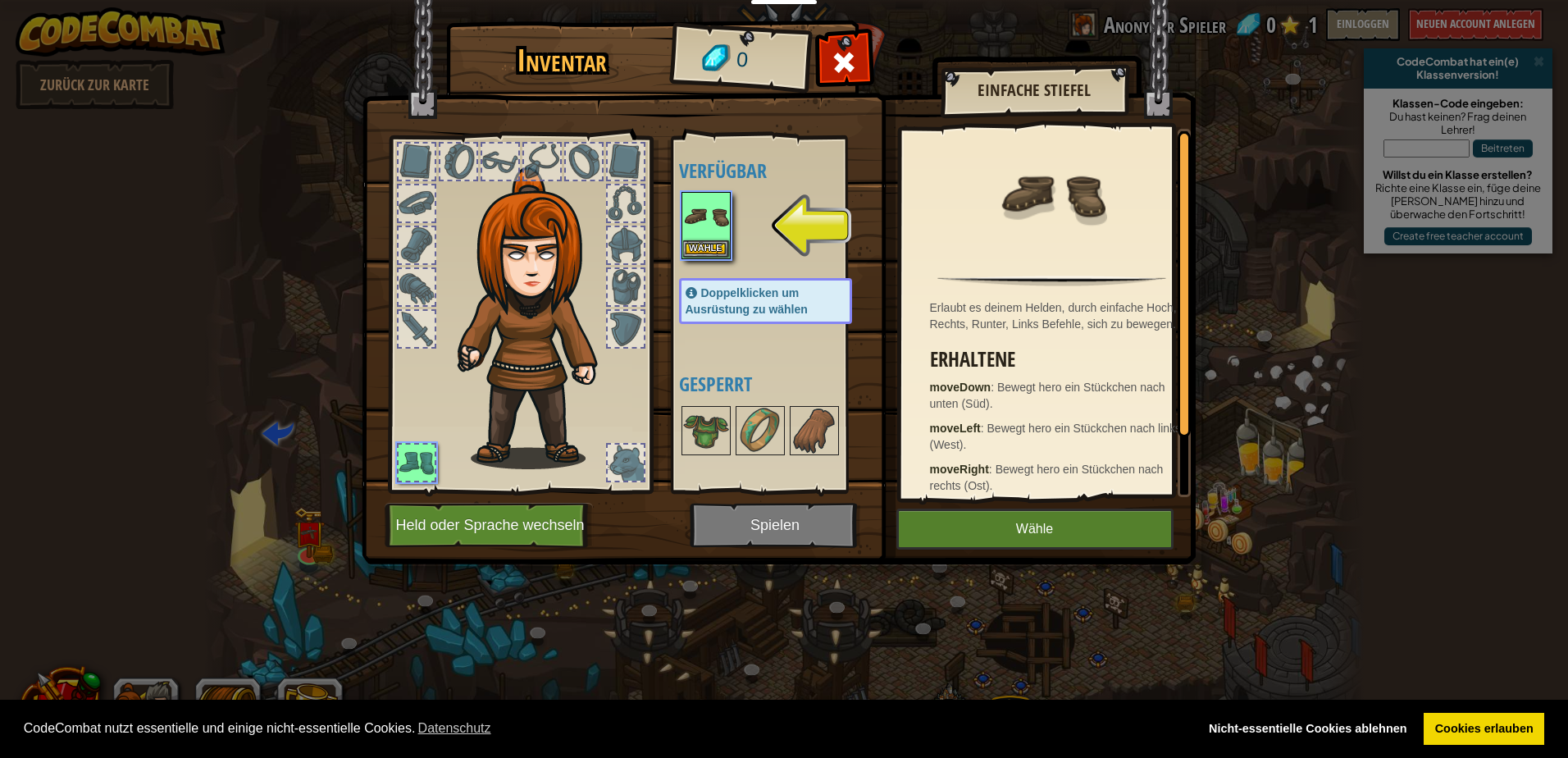
scroll to position [70, 0]
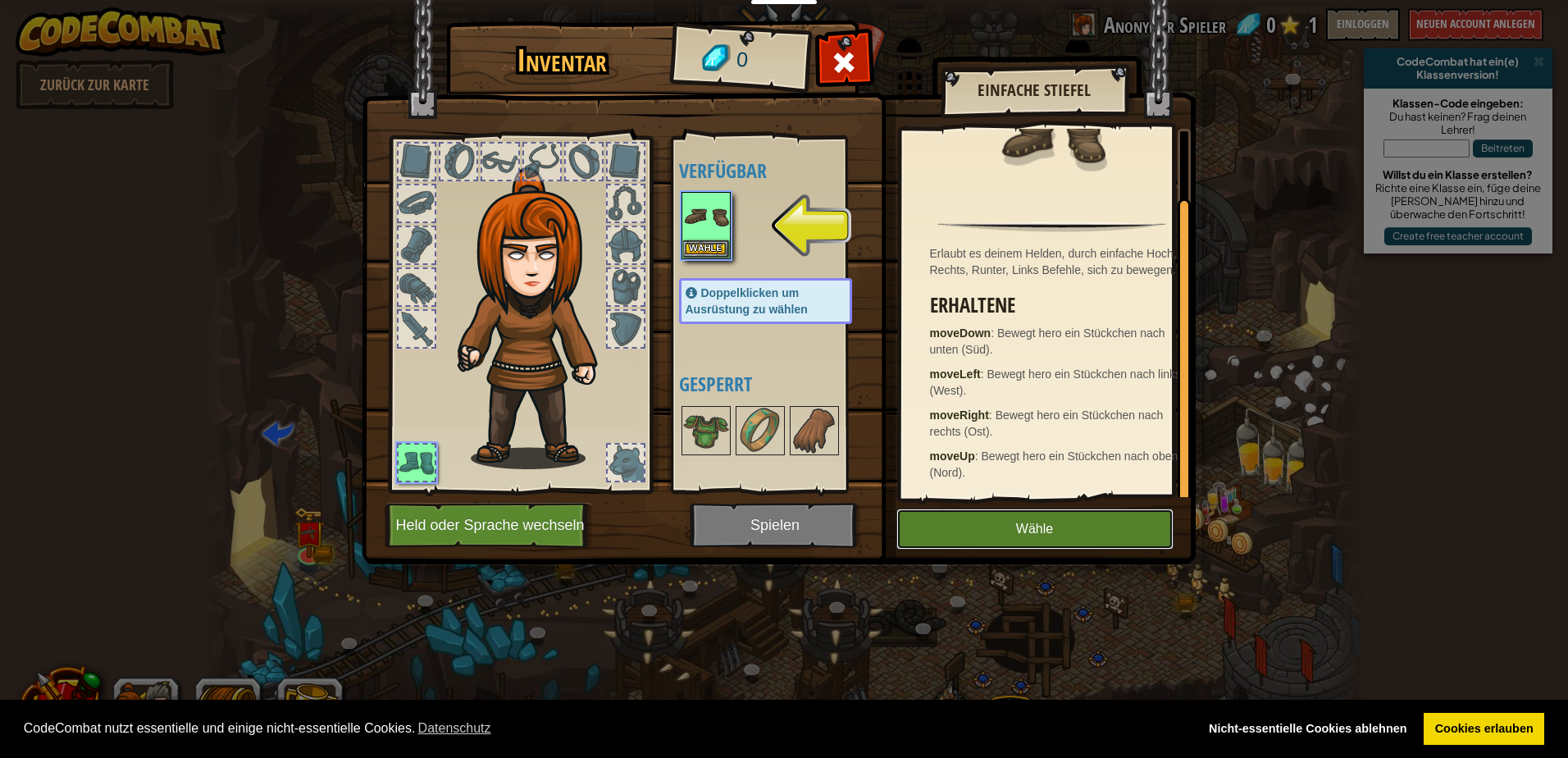
click at [993, 529] on button "Wähle" at bounding box center [1035, 529] width 277 height 41
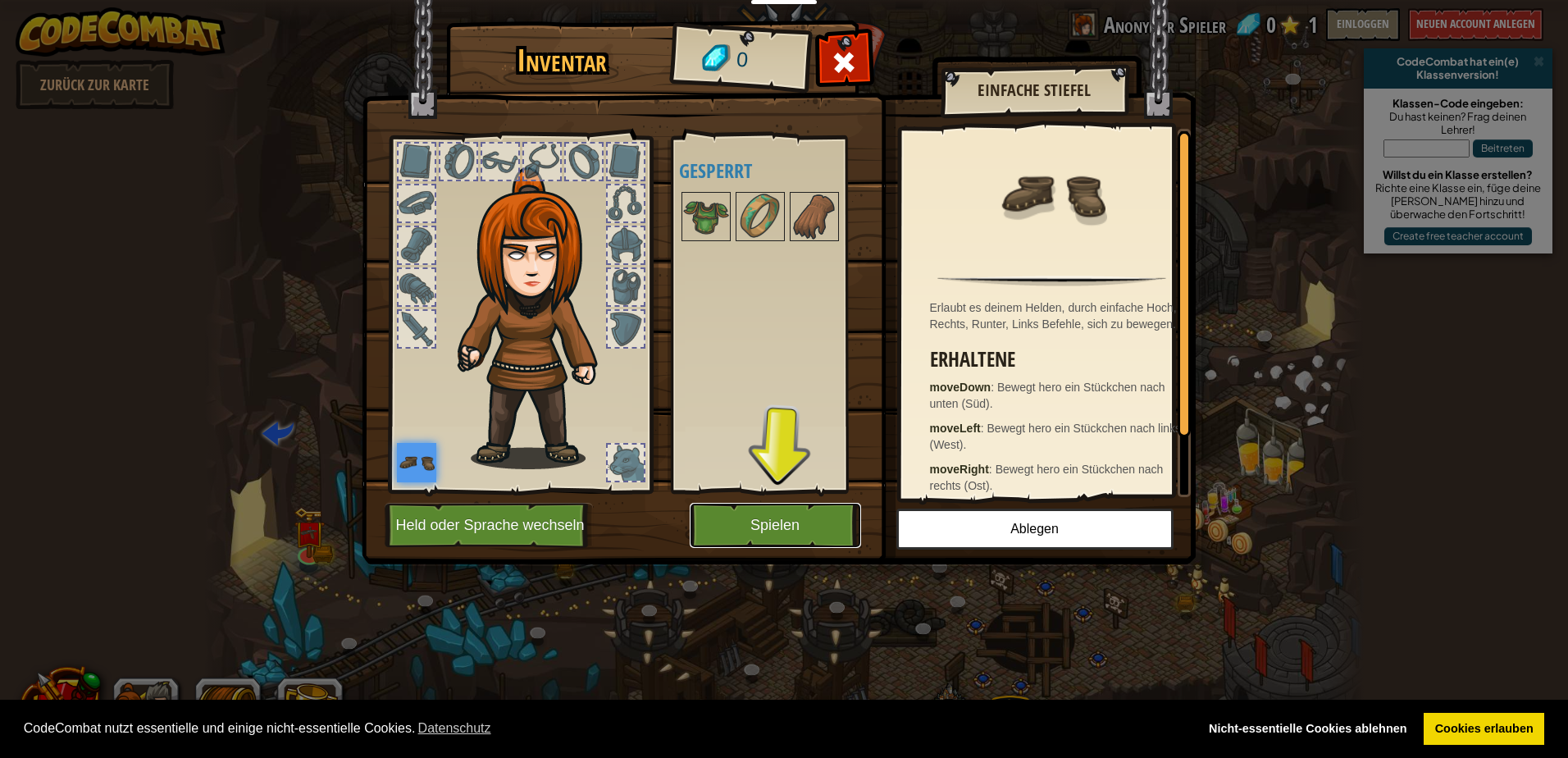
click at [777, 519] on button "Spielen" at bounding box center [775, 526] width 171 height 45
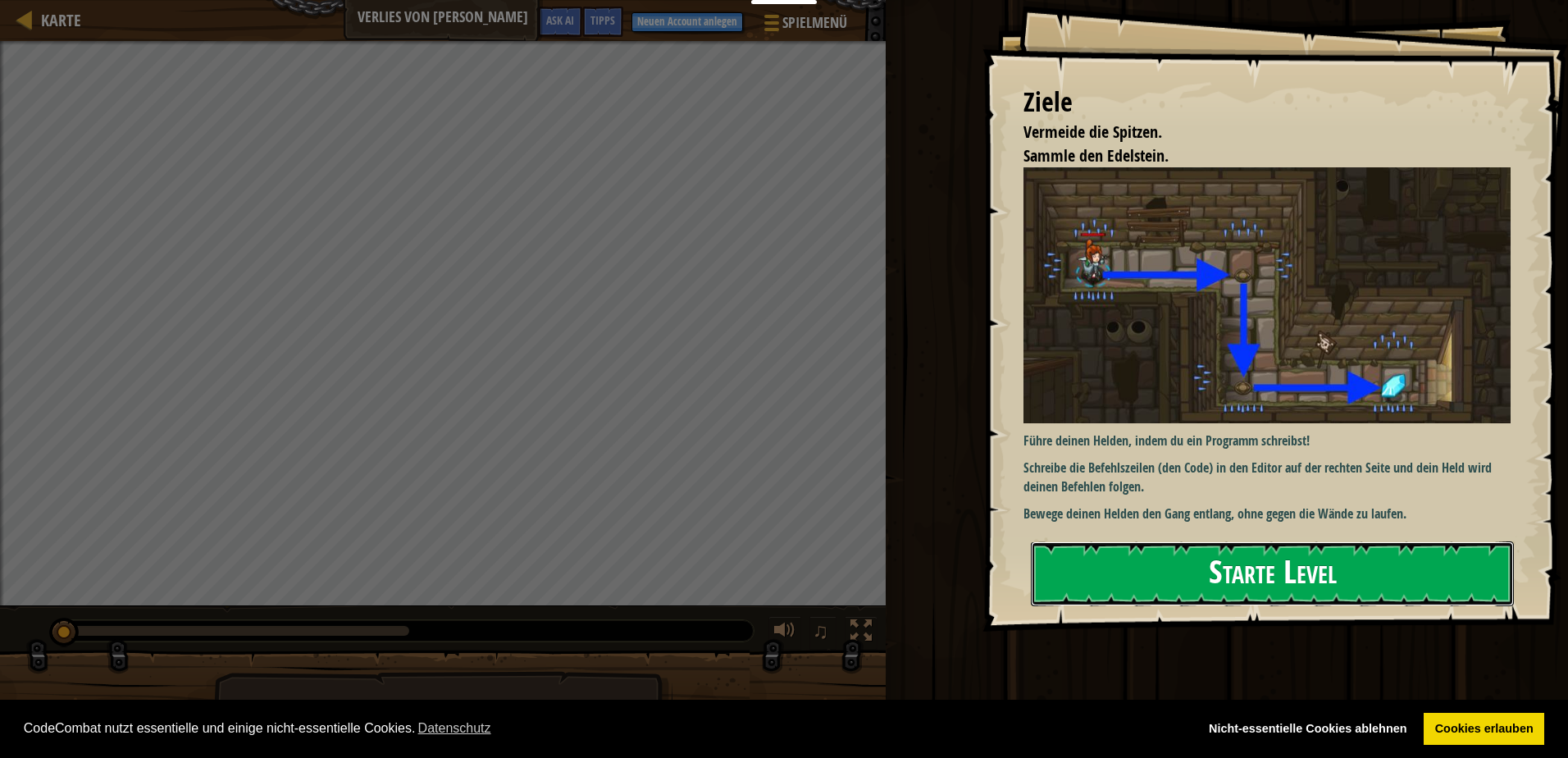
click at [1133, 545] on button "Starte Level" at bounding box center [1273, 574] width 483 height 65
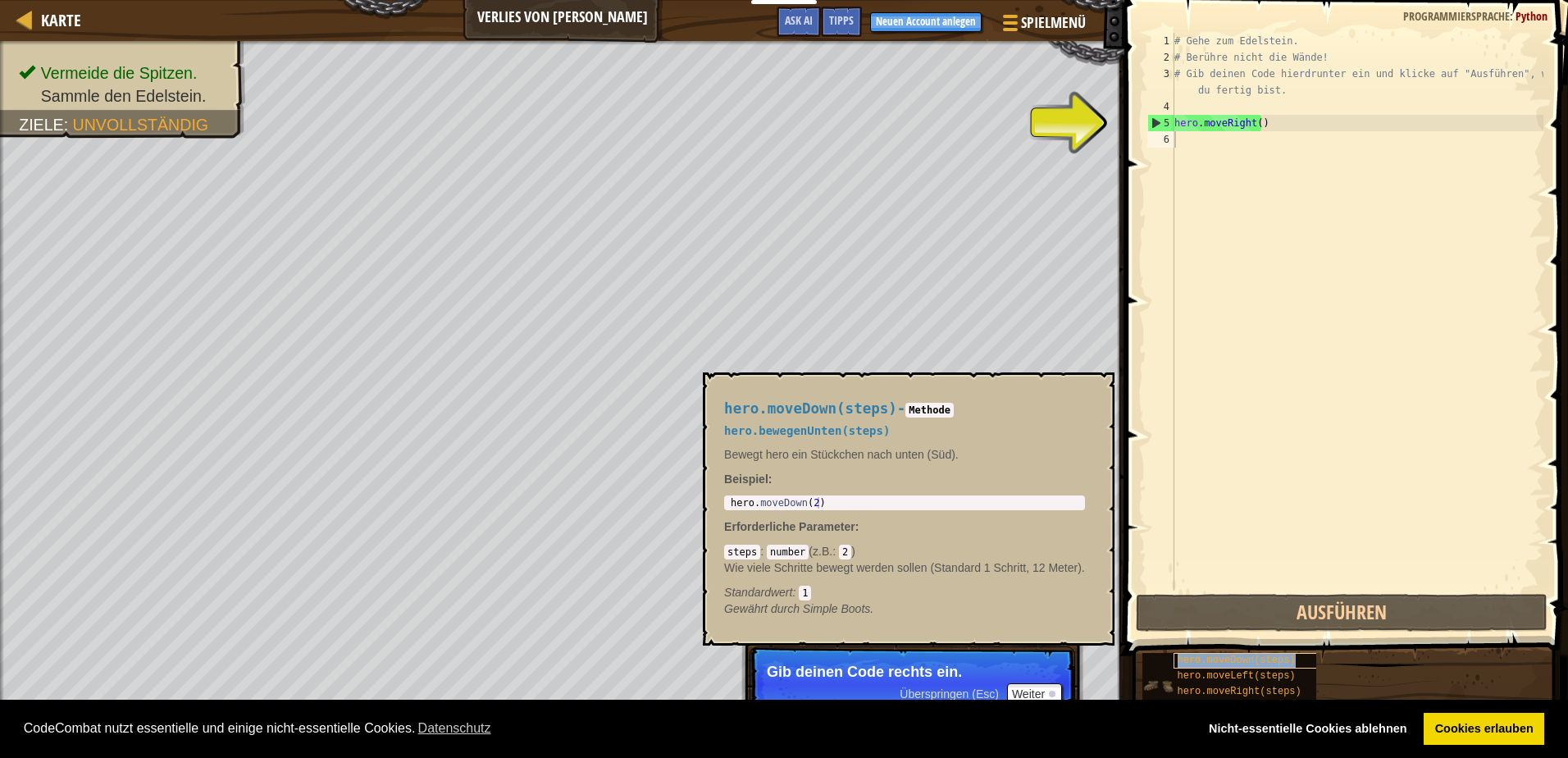
click at [1260, 665] on span "hero.moveDown(steps)" at bounding box center [1237, 660] width 118 height 11
click at [1231, 143] on div "# Gehe zum Edelstein. # Berühre nicht die Wände! # Gib deinen Code hierdrunter …" at bounding box center [1357, 329] width 373 height 591
click at [1287, 656] on div "hero.moveDown(steps)" at bounding box center [1252, 662] width 156 height 16
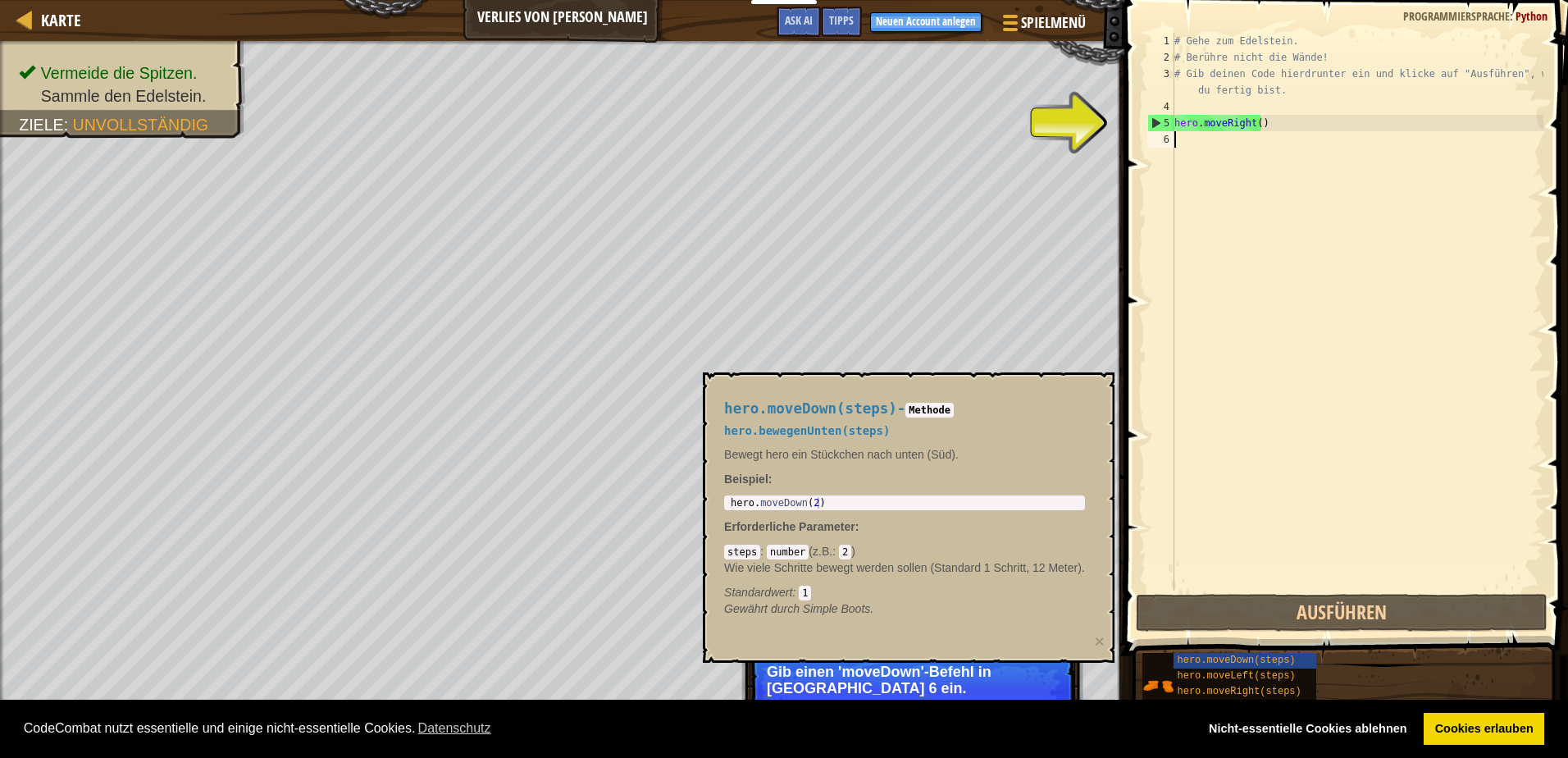
click at [1238, 480] on div "# Gehe zum Edelstein. # Berühre nicht die Wände! # Gib deinen Code hierdrunter …" at bounding box center [1357, 329] width 373 height 591
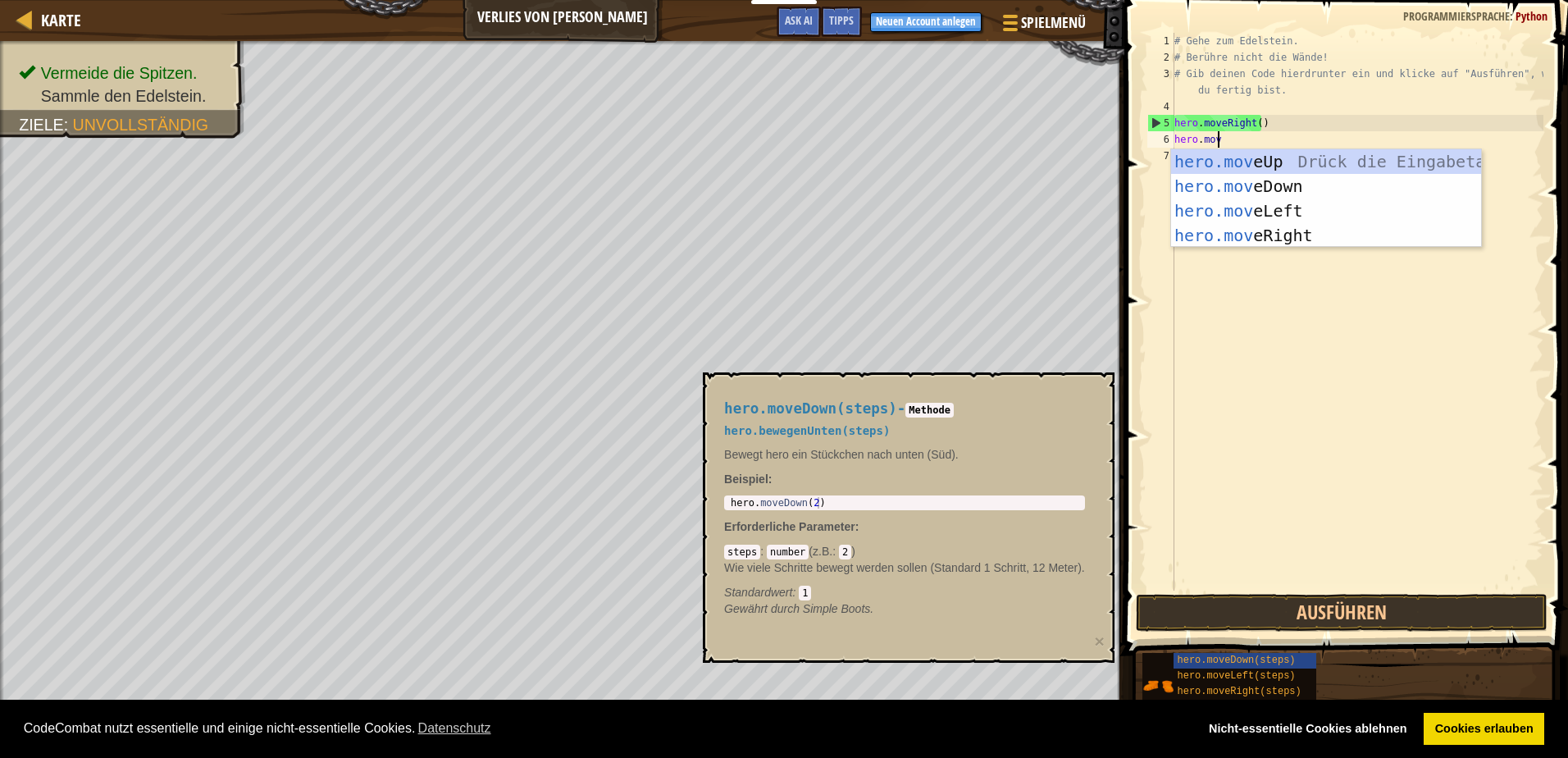
type textarea "hero.move"
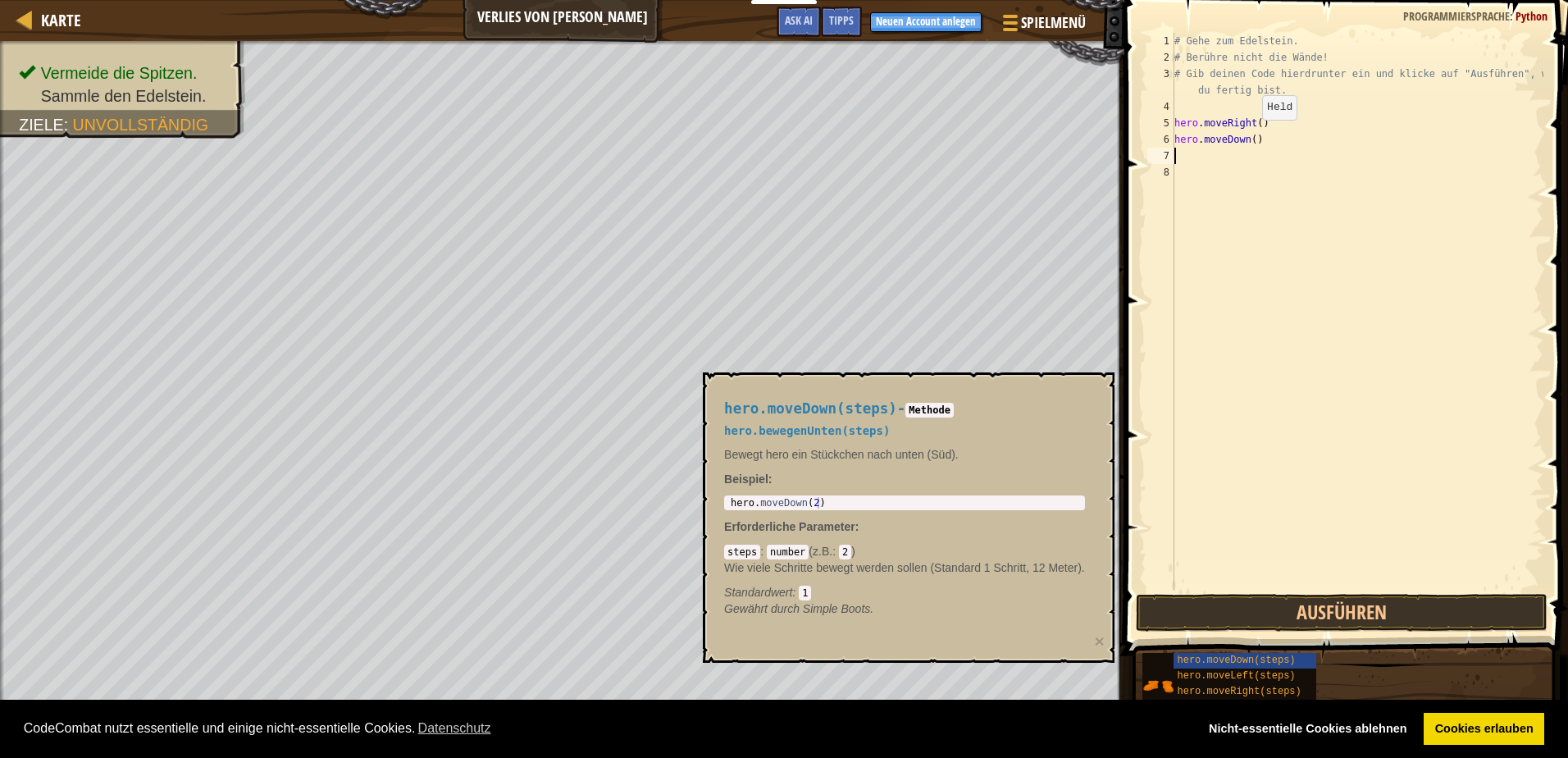
click at [1248, 136] on div "# Gehe zum Edelstein. # Berühre nicht die Wände! # Gib deinen Code hierdrunter …" at bounding box center [1357, 329] width 373 height 591
type textarea "hero.moveDown()"
click at [1300, 612] on button "Ausführen" at bounding box center [1341, 613] width 411 height 37
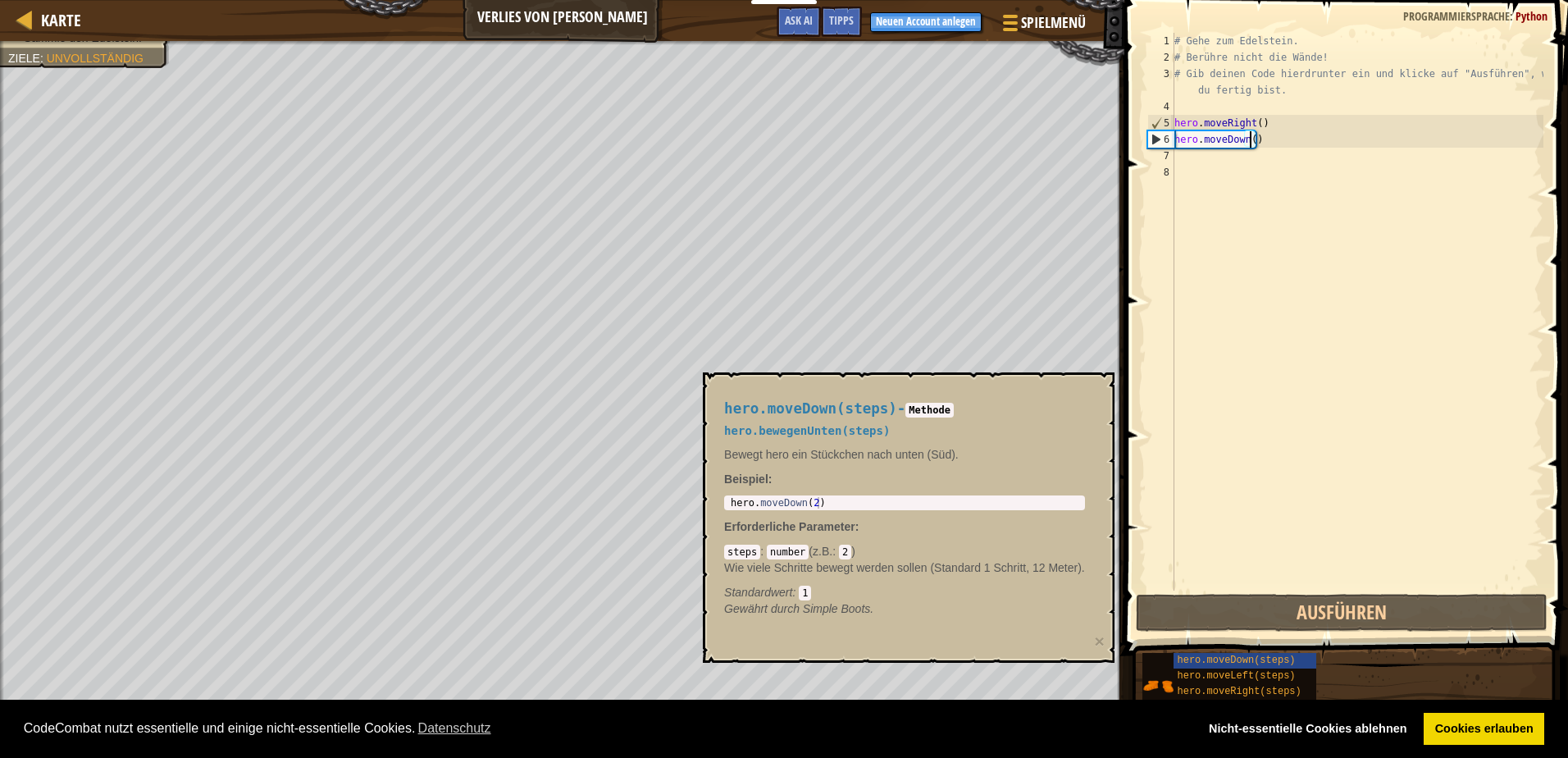
click at [1270, 145] on div "# Gehe zum Edelstein. # Berühre nicht die Wände! # Gib deinen Code hierdrunter …" at bounding box center [1357, 329] width 373 height 591
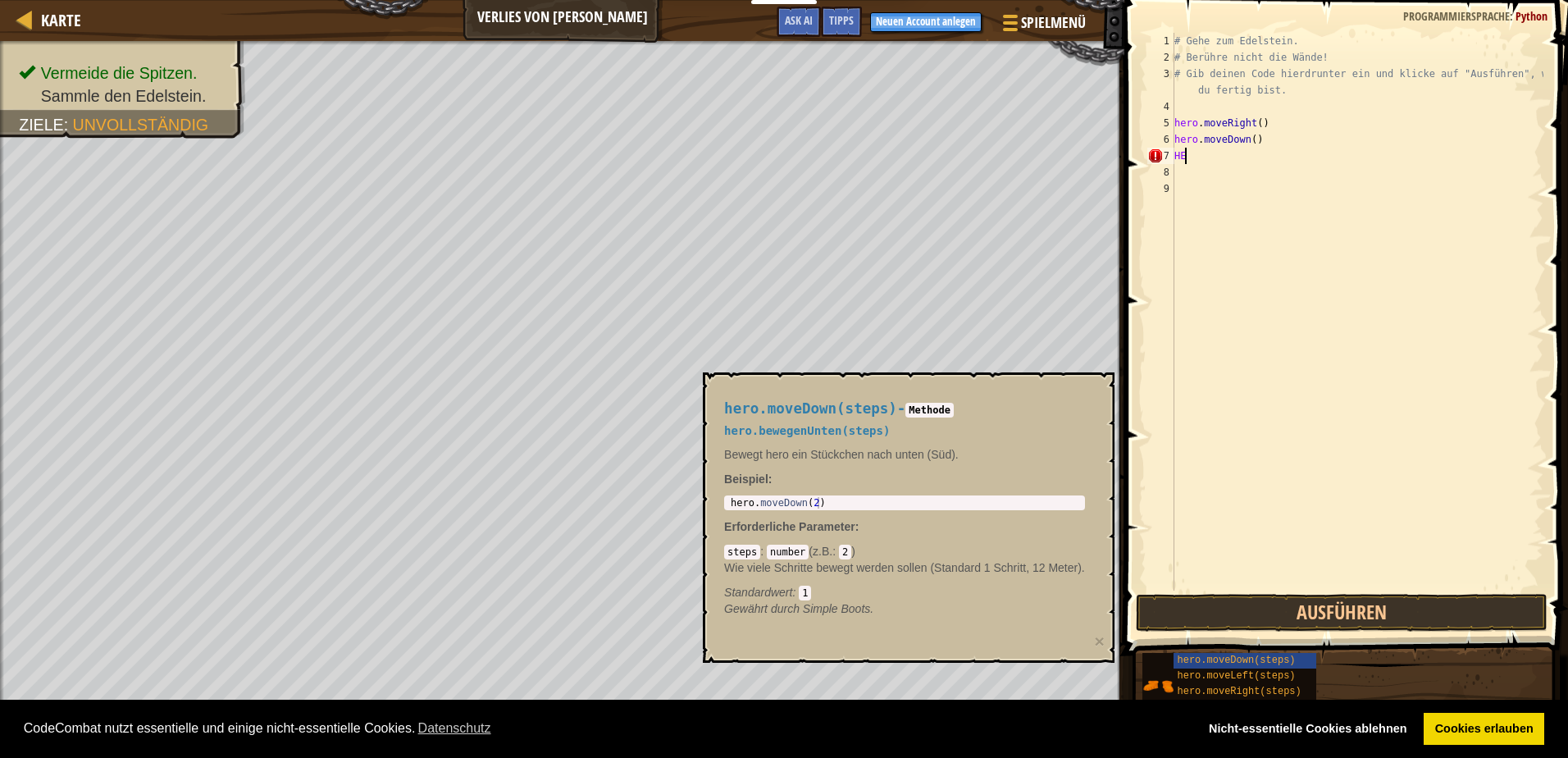
type textarea "H"
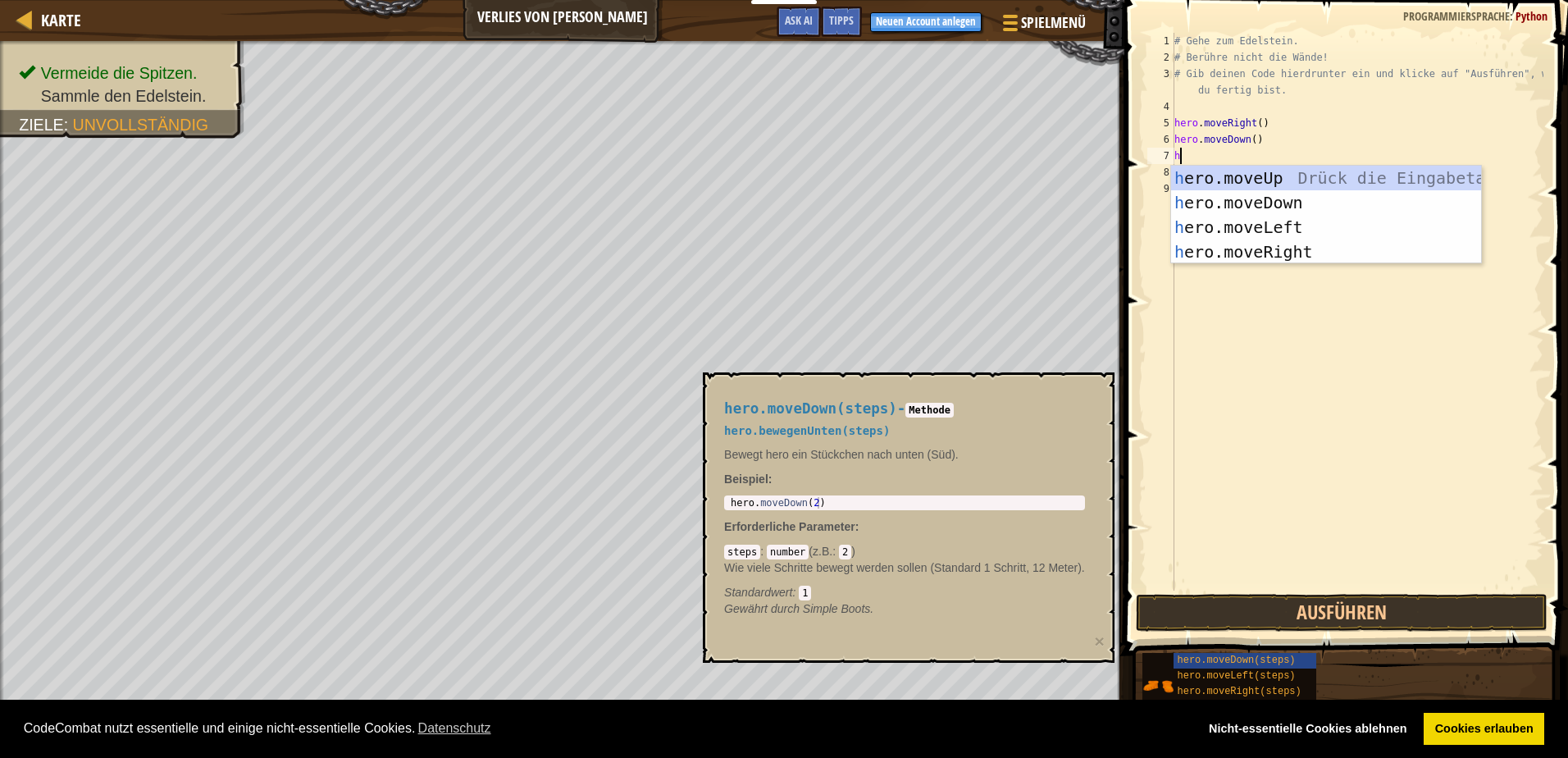
scroll to position [7, 1]
type textarea "hero"
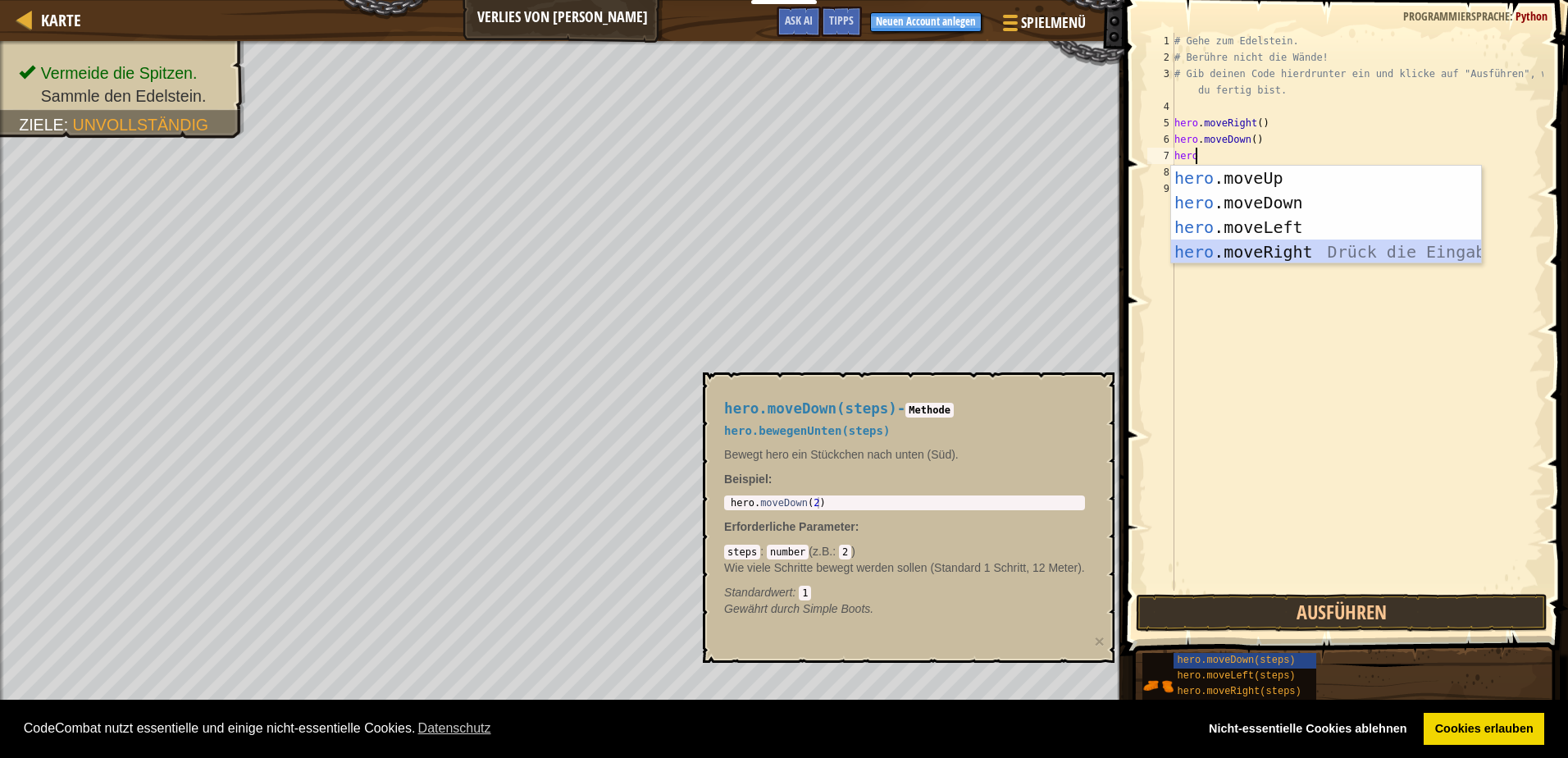
scroll to position [7, 0]
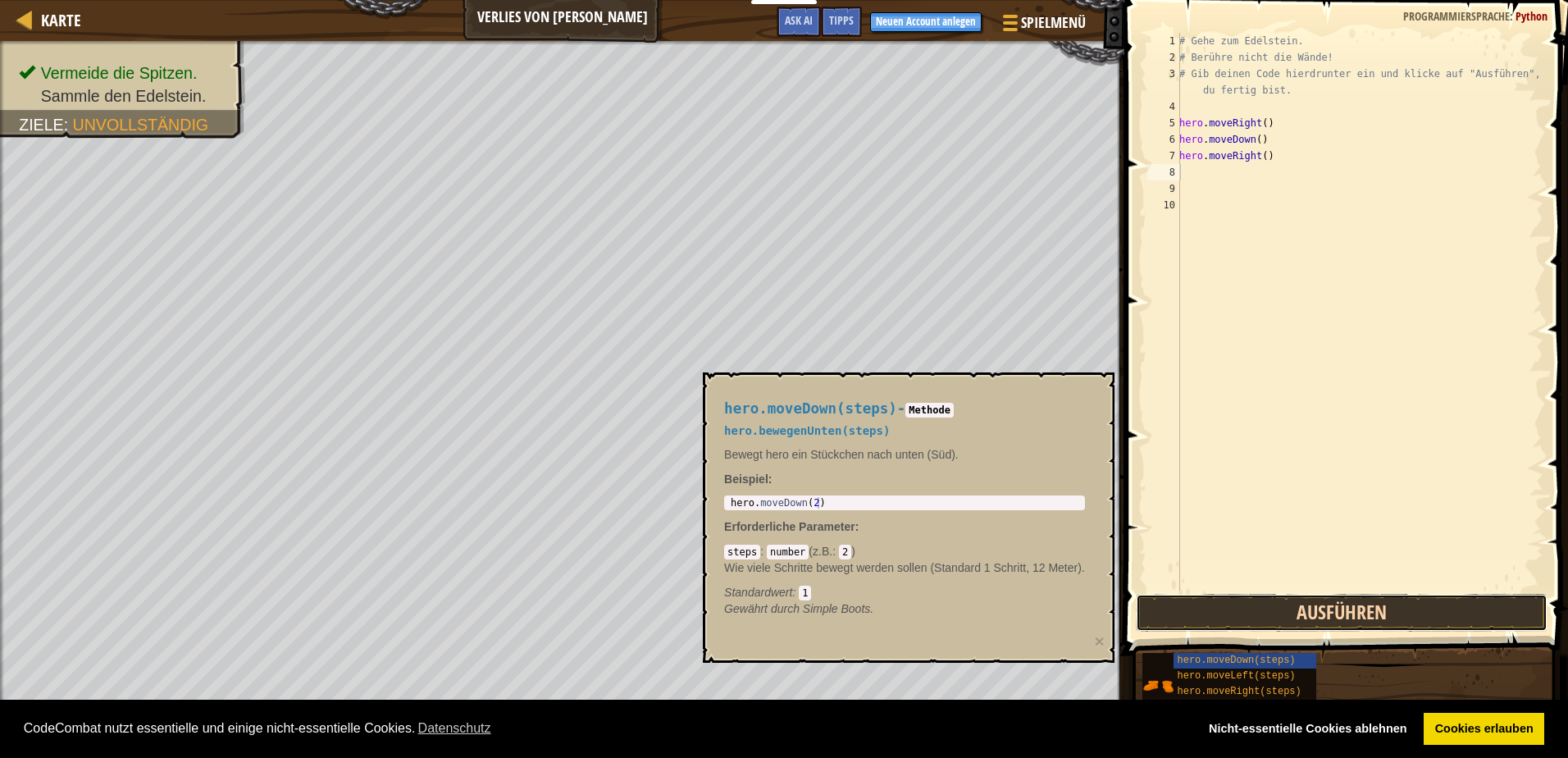
click at [1323, 610] on button "Ausführen" at bounding box center [1341, 613] width 411 height 37
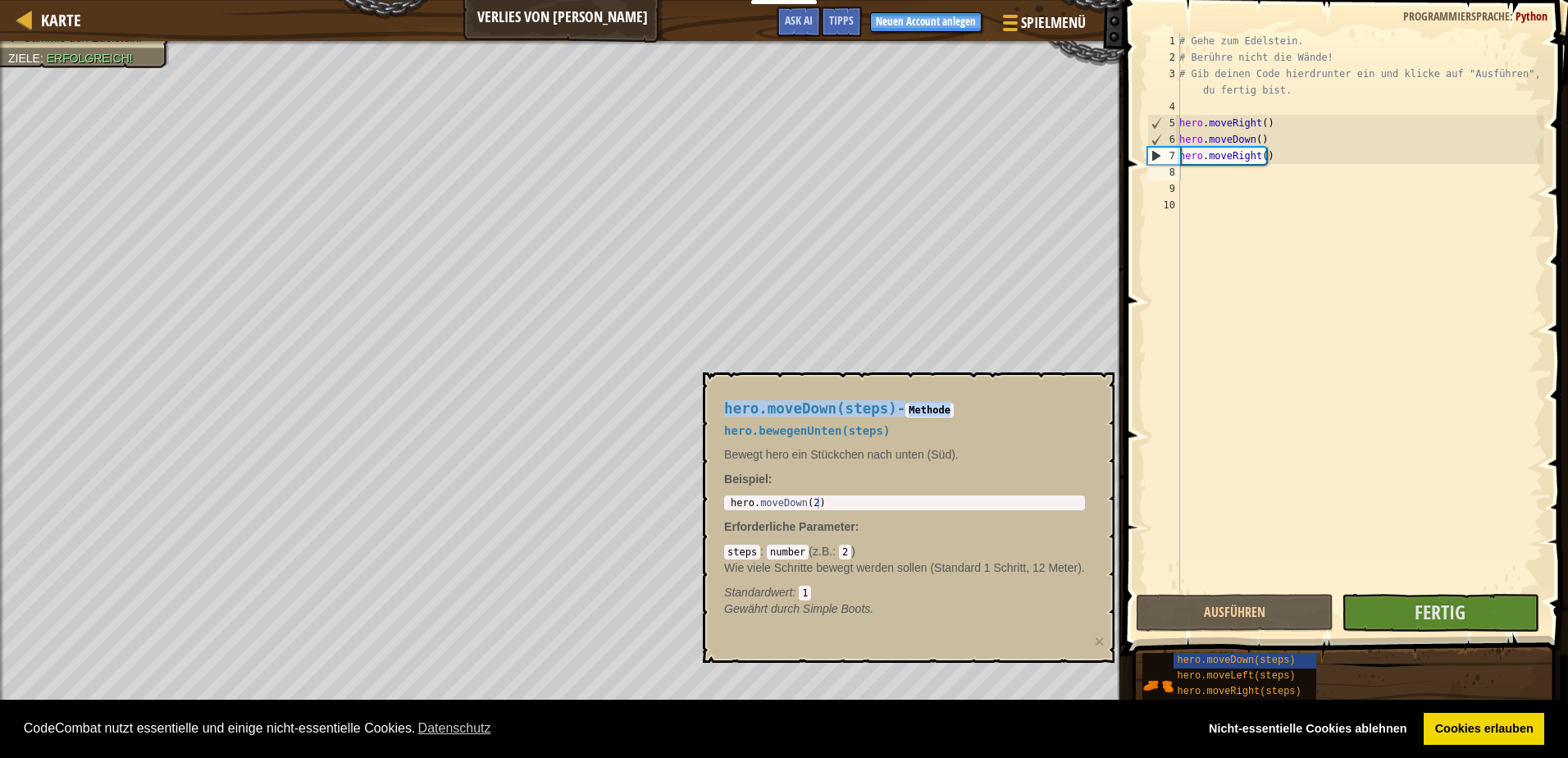
click at [990, 0] on body "Cookie Policy CodeCombat nutzt essentielle und einige nicht-essentielle Cookies…" at bounding box center [784, 0] width 1568 height 0
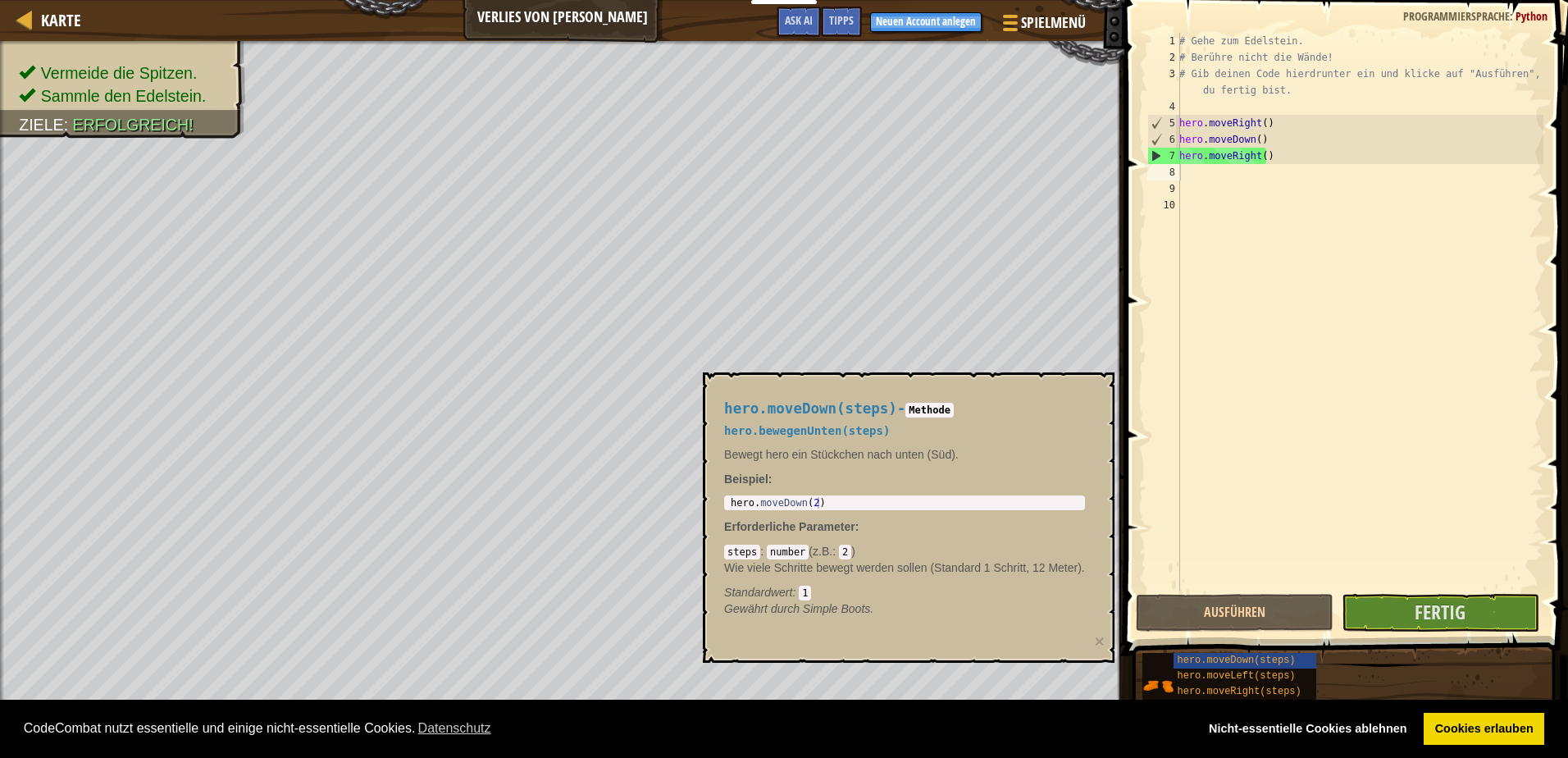
drag, startPoint x: 989, startPoint y: 376, endPoint x: 995, endPoint y: 432, distance: 56.3
click at [995, 432] on h5 "hero.bewegenUnten(steps)" at bounding box center [904, 431] width 361 height 12
click at [1411, 611] on button "Fertig" at bounding box center [1441, 613] width 198 height 37
